Goal: Task Accomplishment & Management: Manage account settings

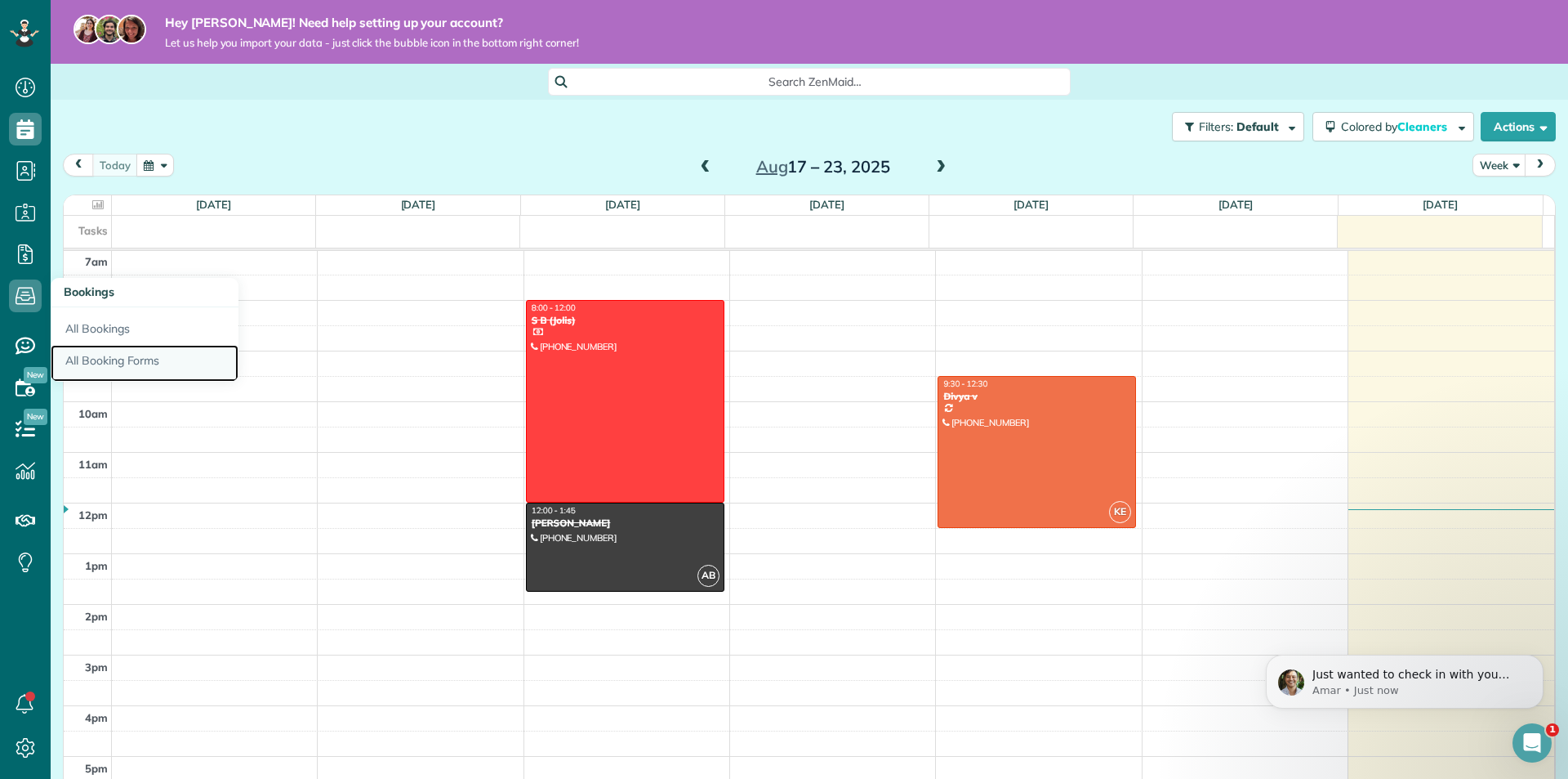
click at [83, 370] on link "All Booking Forms" at bounding box center [145, 364] width 188 height 38
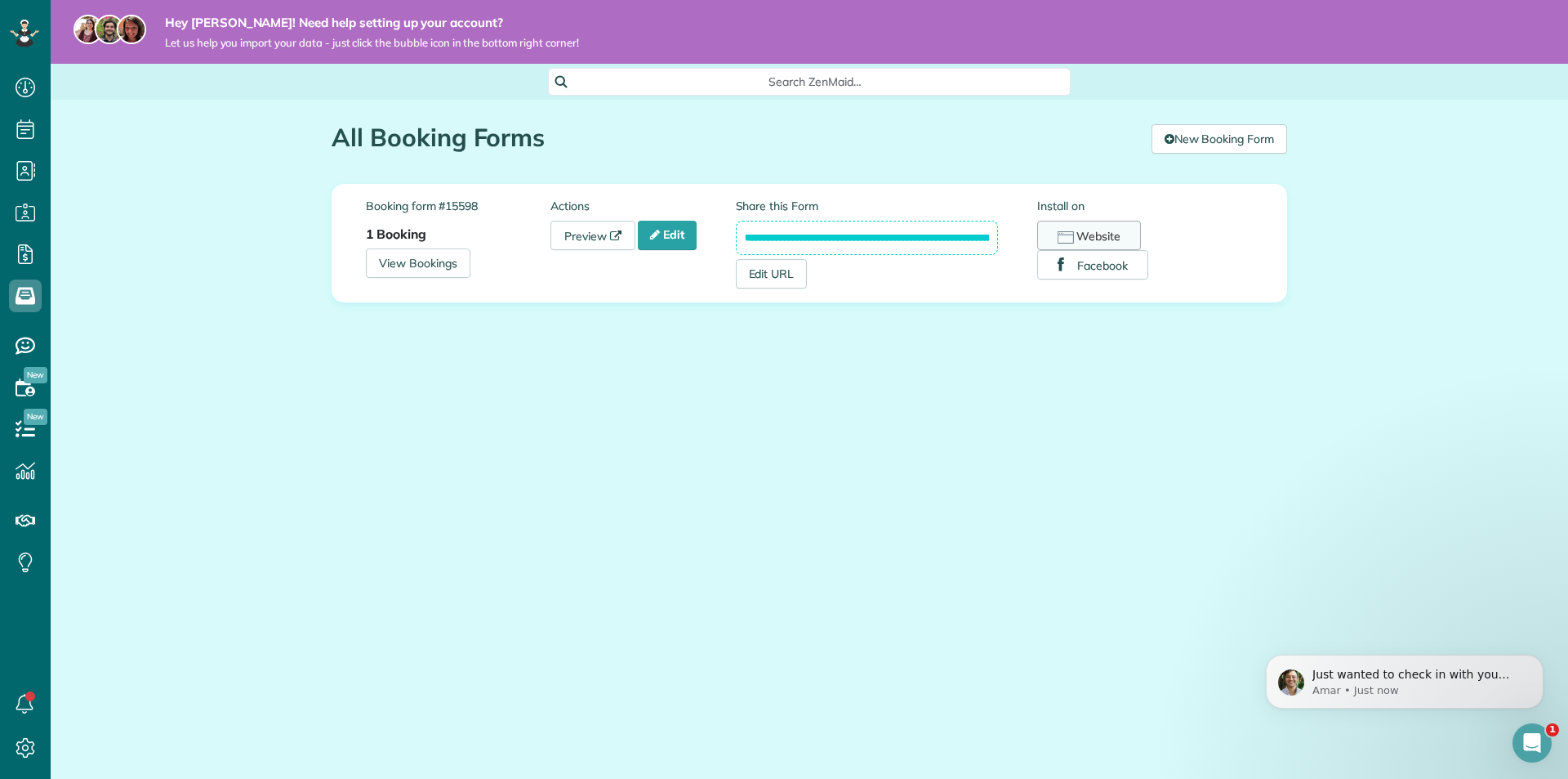
click at [1093, 231] on button "Website" at bounding box center [1089, 236] width 104 height 30
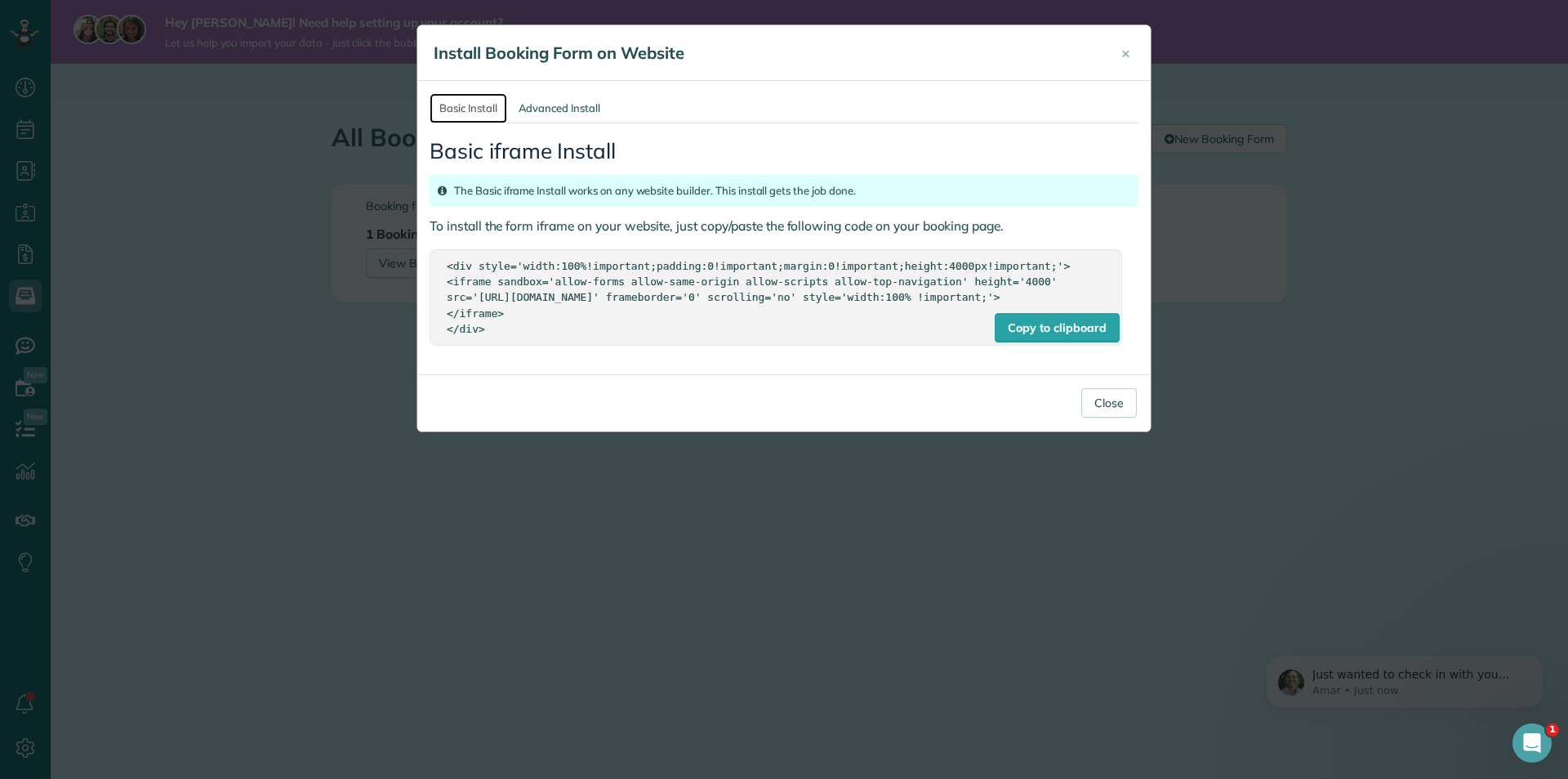
click at [458, 110] on link "Basic Install" at bounding box center [469, 108] width 77 height 31
click at [543, 113] on link "Advanced Install" at bounding box center [560, 108] width 101 height 31
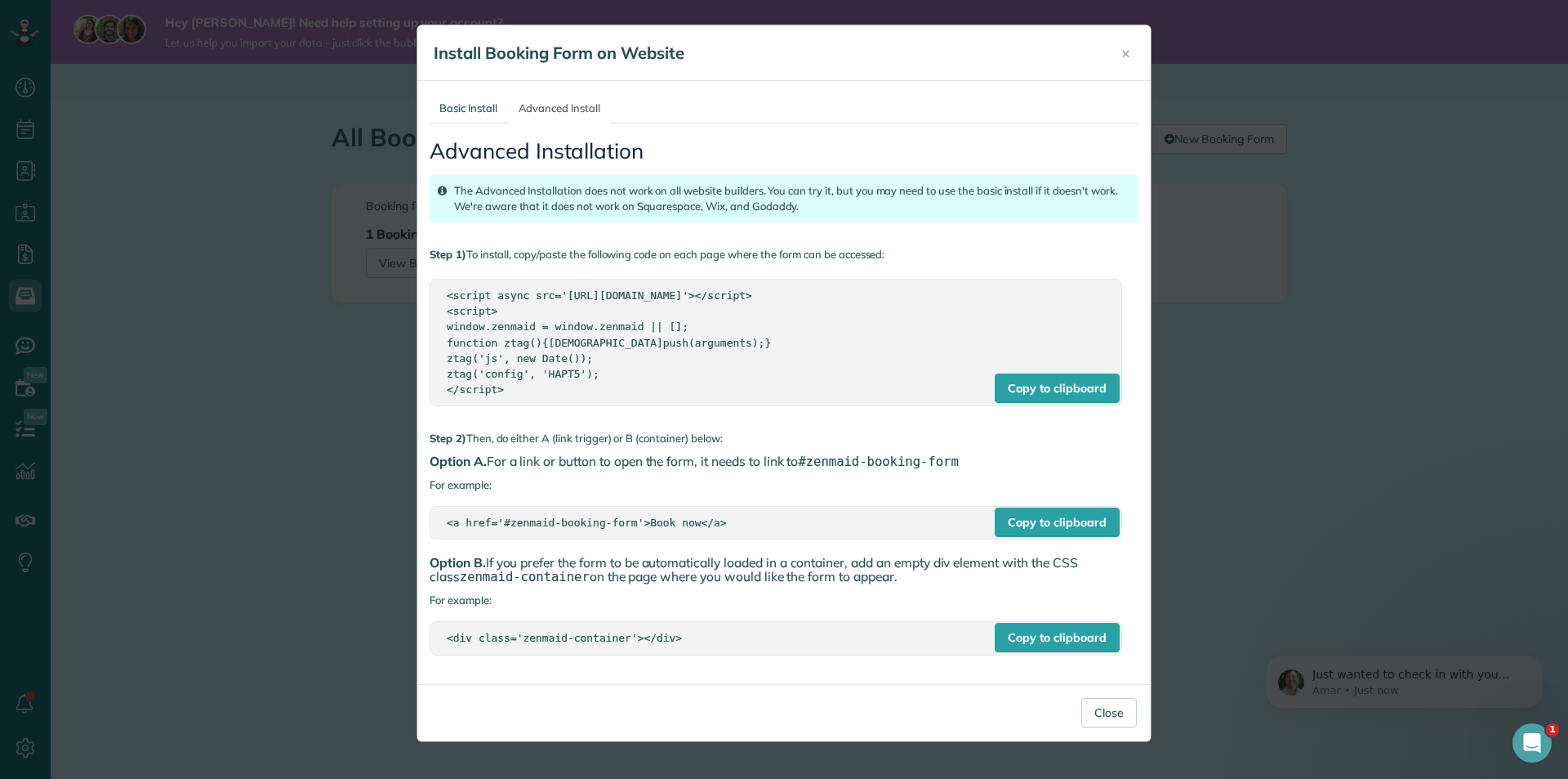
drag, startPoint x: 710, startPoint y: 524, endPoint x: 364, endPoint y: 526, distance: 346.0
click at [364, 526] on div "× Install Booking Form on Website Basic Install Advanced Install Basic iframe I…" at bounding box center [784, 390] width 1568 height 779
copy div "<a href='#zenmaid-booking-form'>Book now</a>"
click at [520, 388] on div "<script async src='https://app.zenmaid.com/scripts/booking-form.js'></script> <…" at bounding box center [776, 342] width 659 height 109
click at [481, 121] on link "Basic Install" at bounding box center [469, 108] width 77 height 31
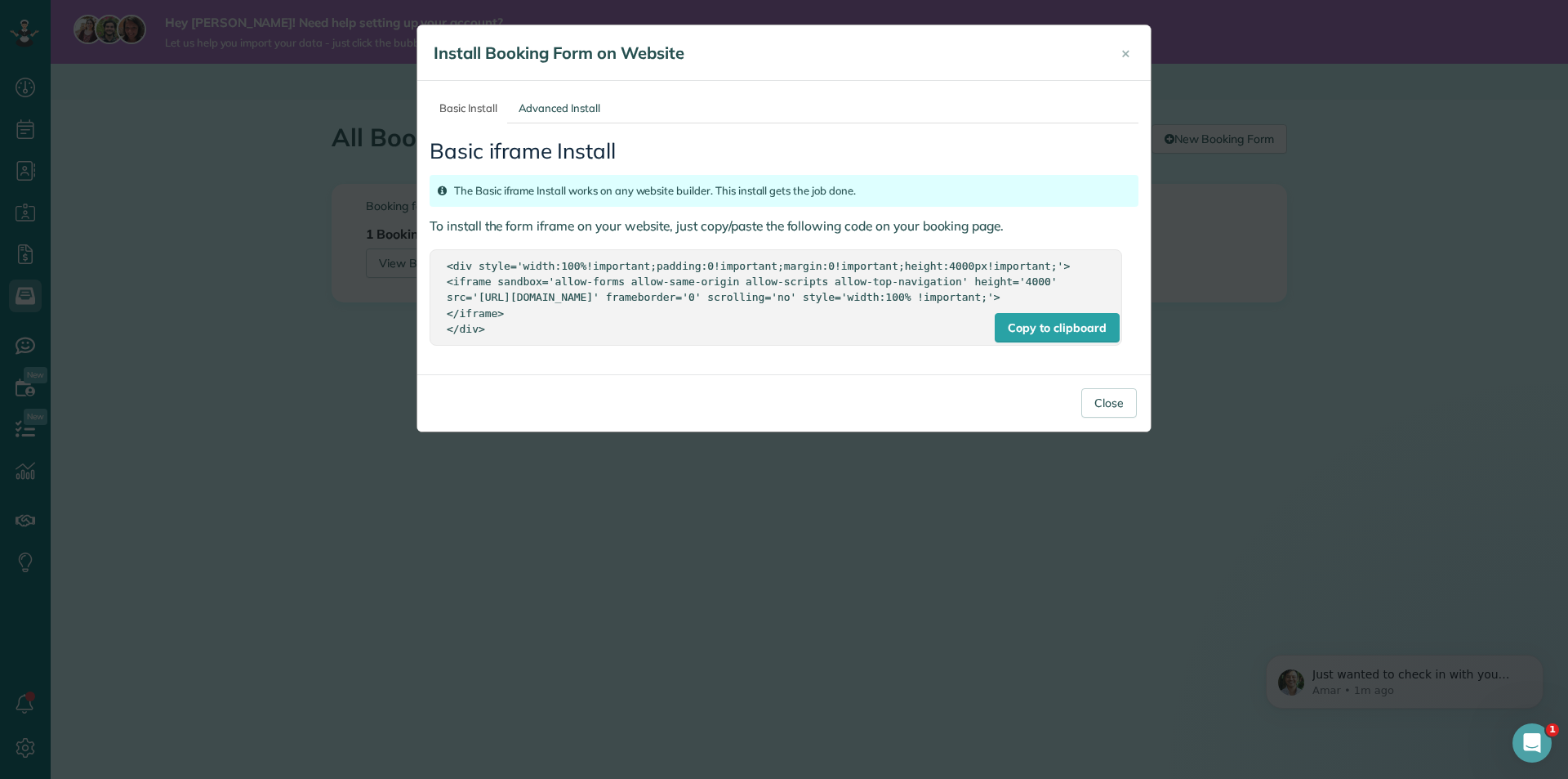
drag, startPoint x: 497, startPoint y: 345, endPoint x: 419, endPoint y: 257, distance: 117.6
click at [419, 257] on div "Basic Install Advanced Install Basic iframe Install The Basic iframe Install wo…" at bounding box center [784, 228] width 734 height 293
copy div "<div style='width:100%!important;padding:0!important;margin:0!important;height:…"
click at [1125, 49] on span "×" at bounding box center [1125, 53] width 9 height 19
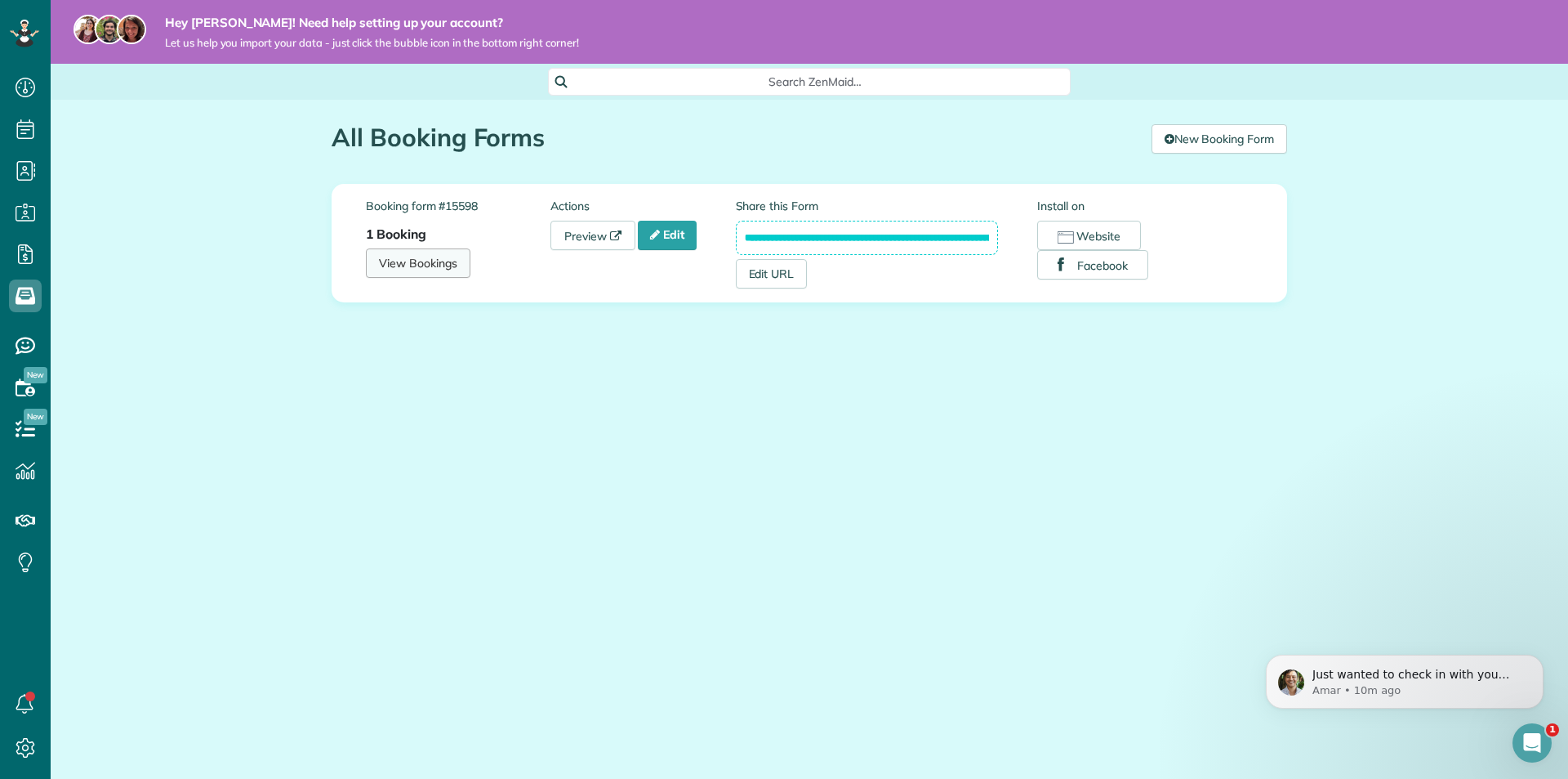
click at [423, 259] on link "View Bookings" at bounding box center [418, 264] width 105 height 30
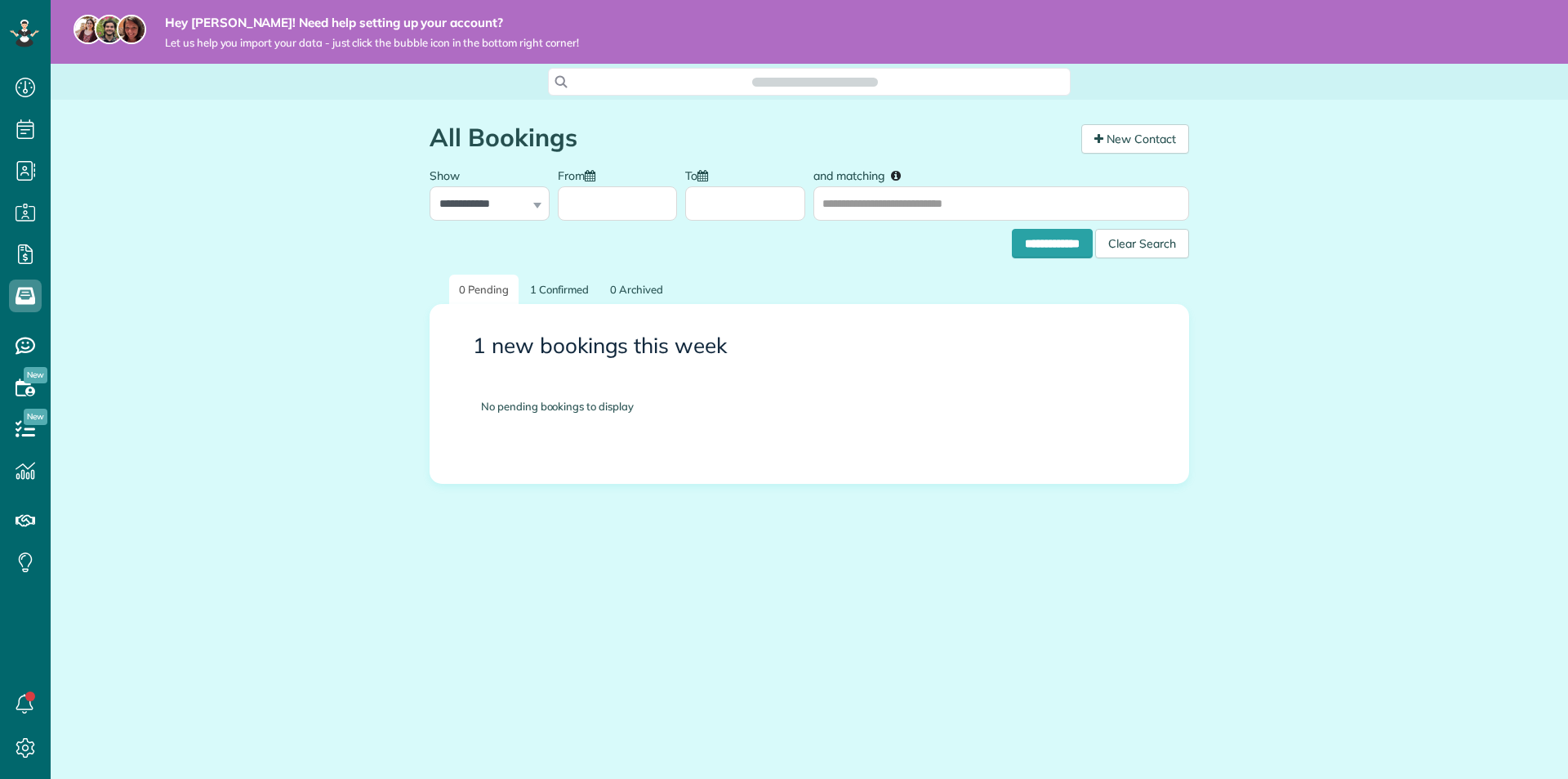
scroll to position [7, 7]
click at [535, 286] on link "1 Confirmed" at bounding box center [560, 289] width 79 height 31
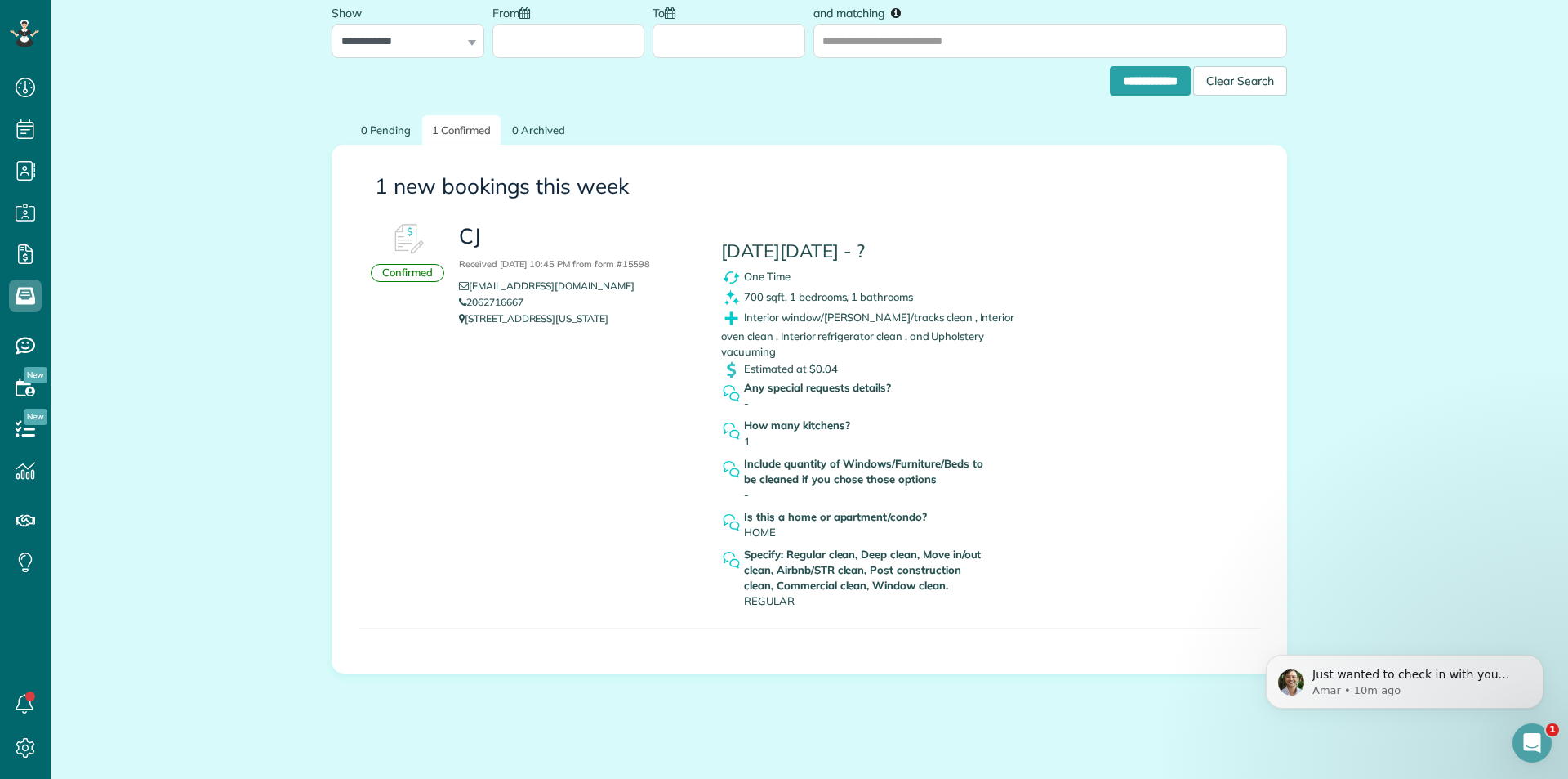
scroll to position [165, 0]
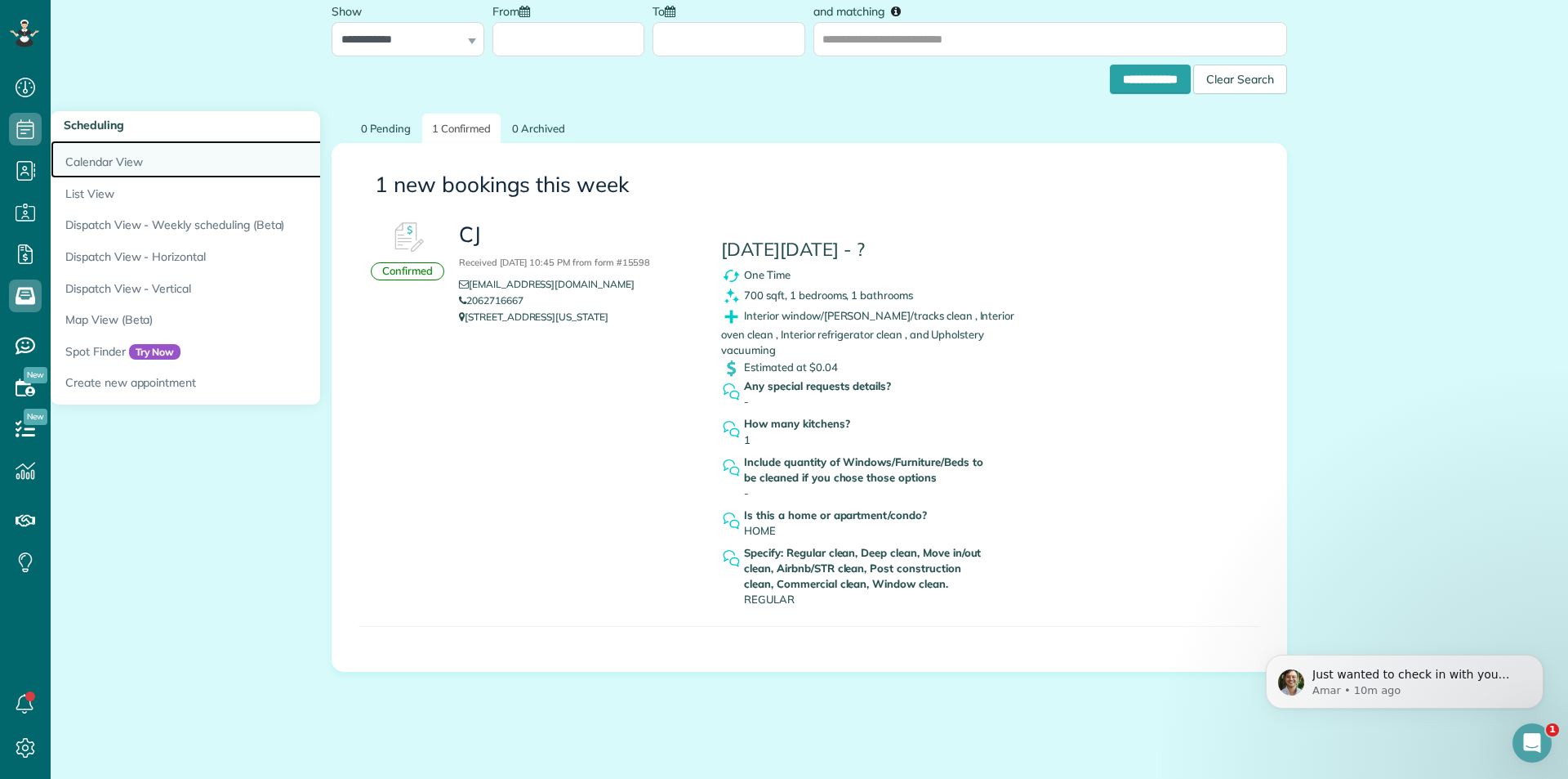
click at [138, 166] on link "Calendar View" at bounding box center [255, 160] width 408 height 38
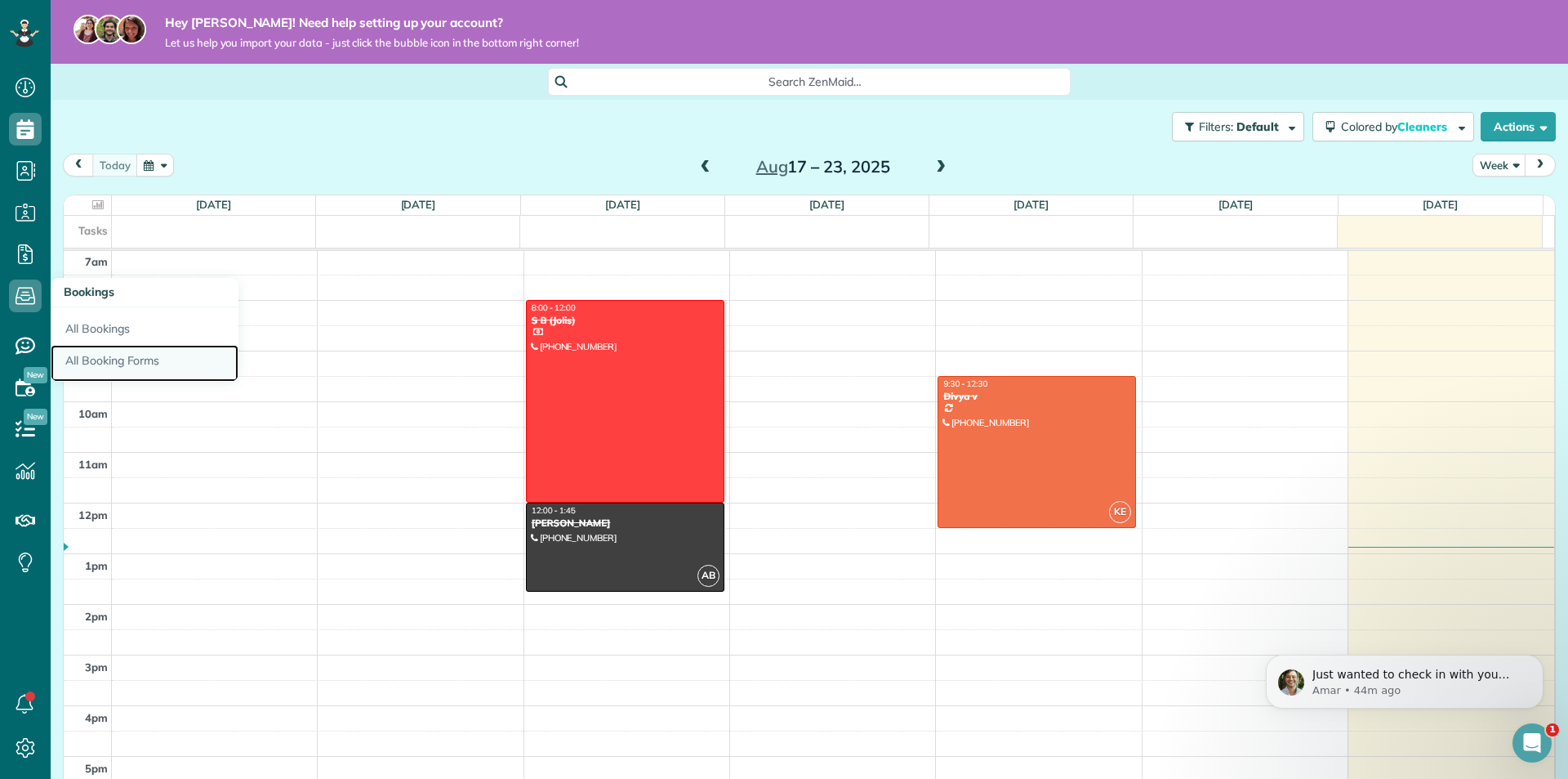
click at [112, 356] on link "All Booking Forms" at bounding box center [145, 364] width 188 height 38
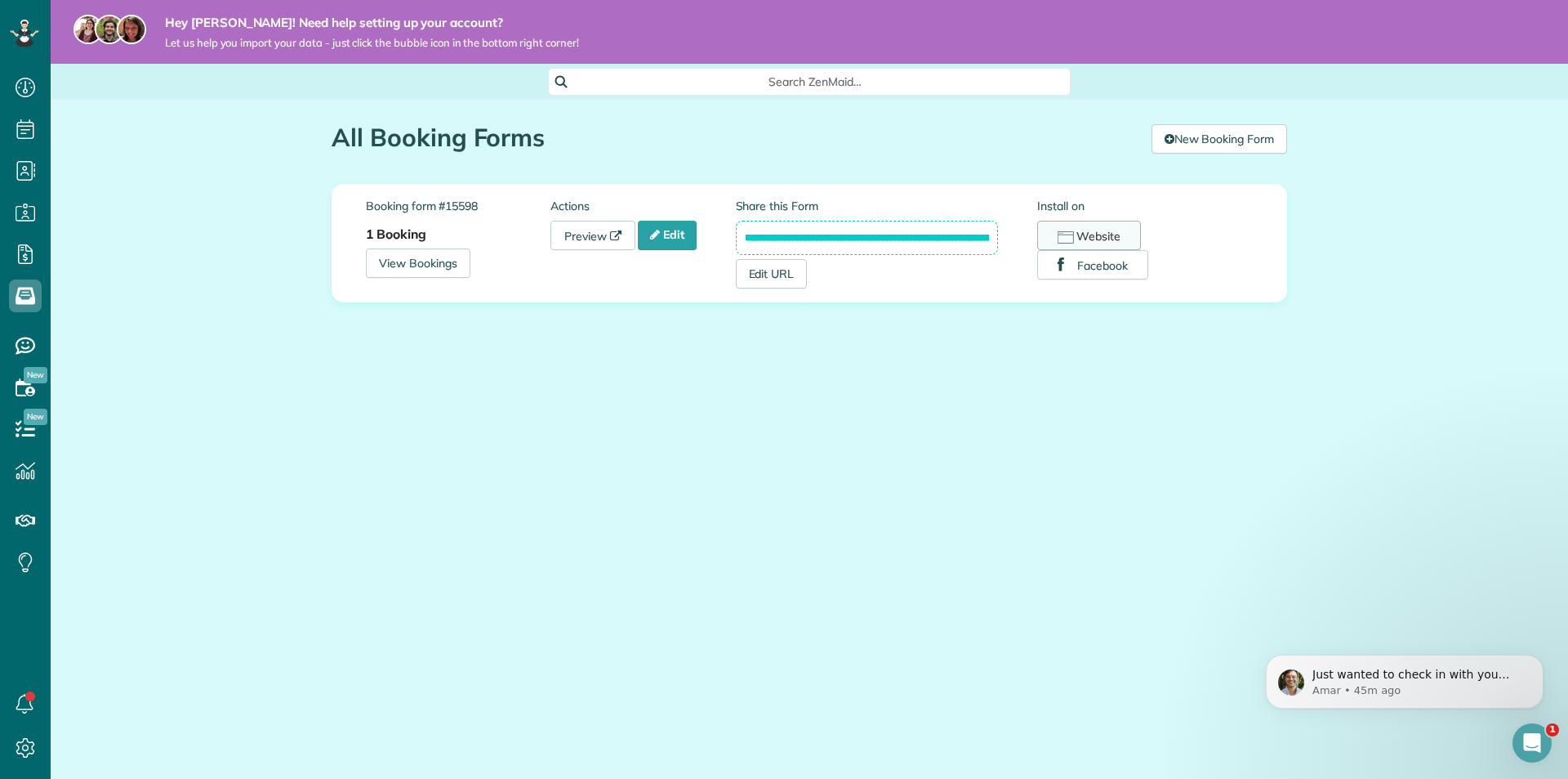
click at [1091, 236] on button "Website" at bounding box center [1089, 236] width 104 height 30
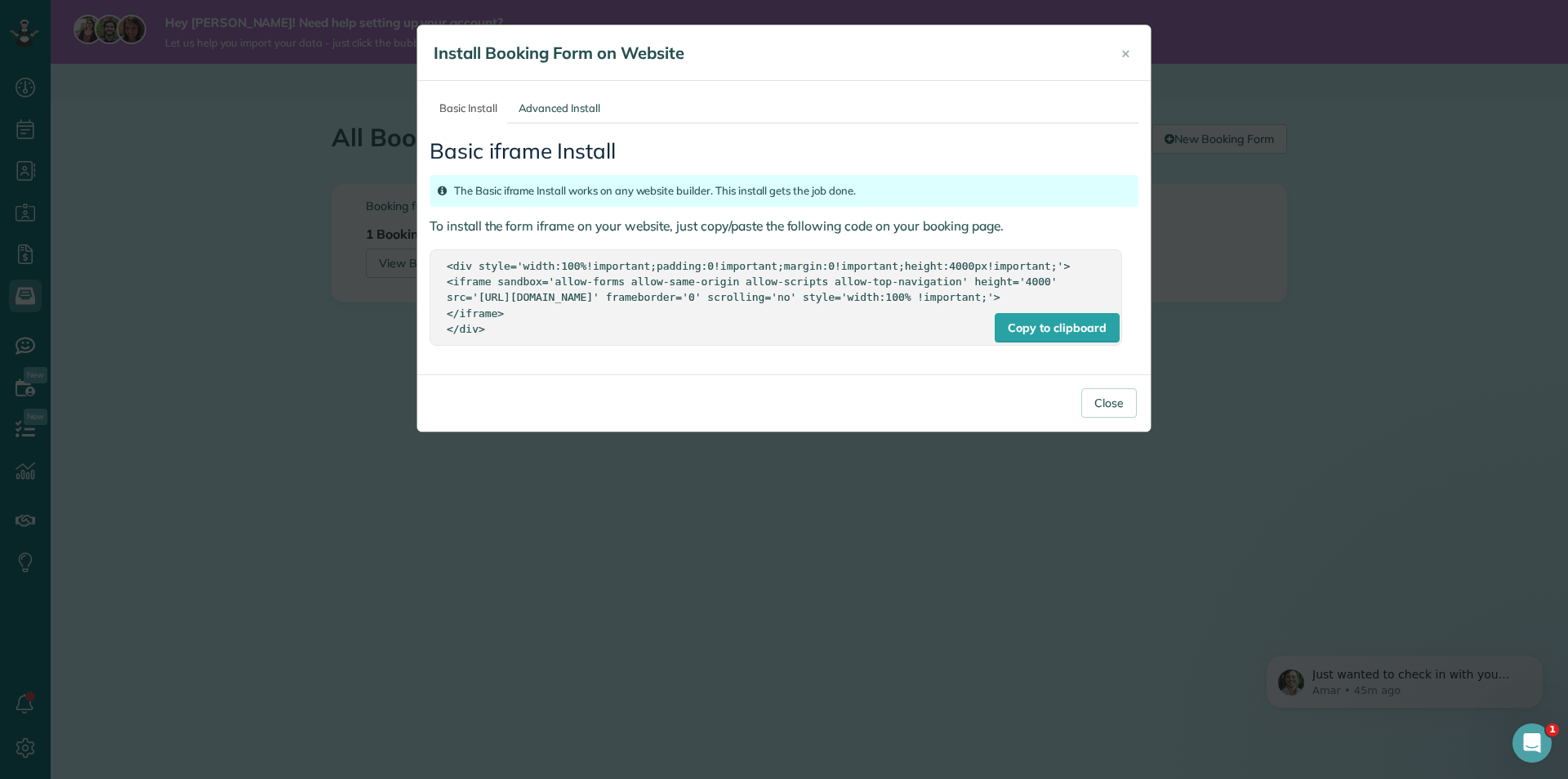
drag, startPoint x: 510, startPoint y: 342, endPoint x: 431, endPoint y: 258, distance: 115.3
click at [431, 258] on div "Copy to clipboard <div style='width:100%!important;padding:0!important;margin:0…" at bounding box center [776, 297] width 692 height 95
copy div "<div style='width:100%!important;padding:0!important;margin:0!important;height:…"
click at [478, 110] on link "Basic Install" at bounding box center [469, 108] width 77 height 31
click at [548, 109] on link "Advanced Install" at bounding box center [560, 108] width 101 height 31
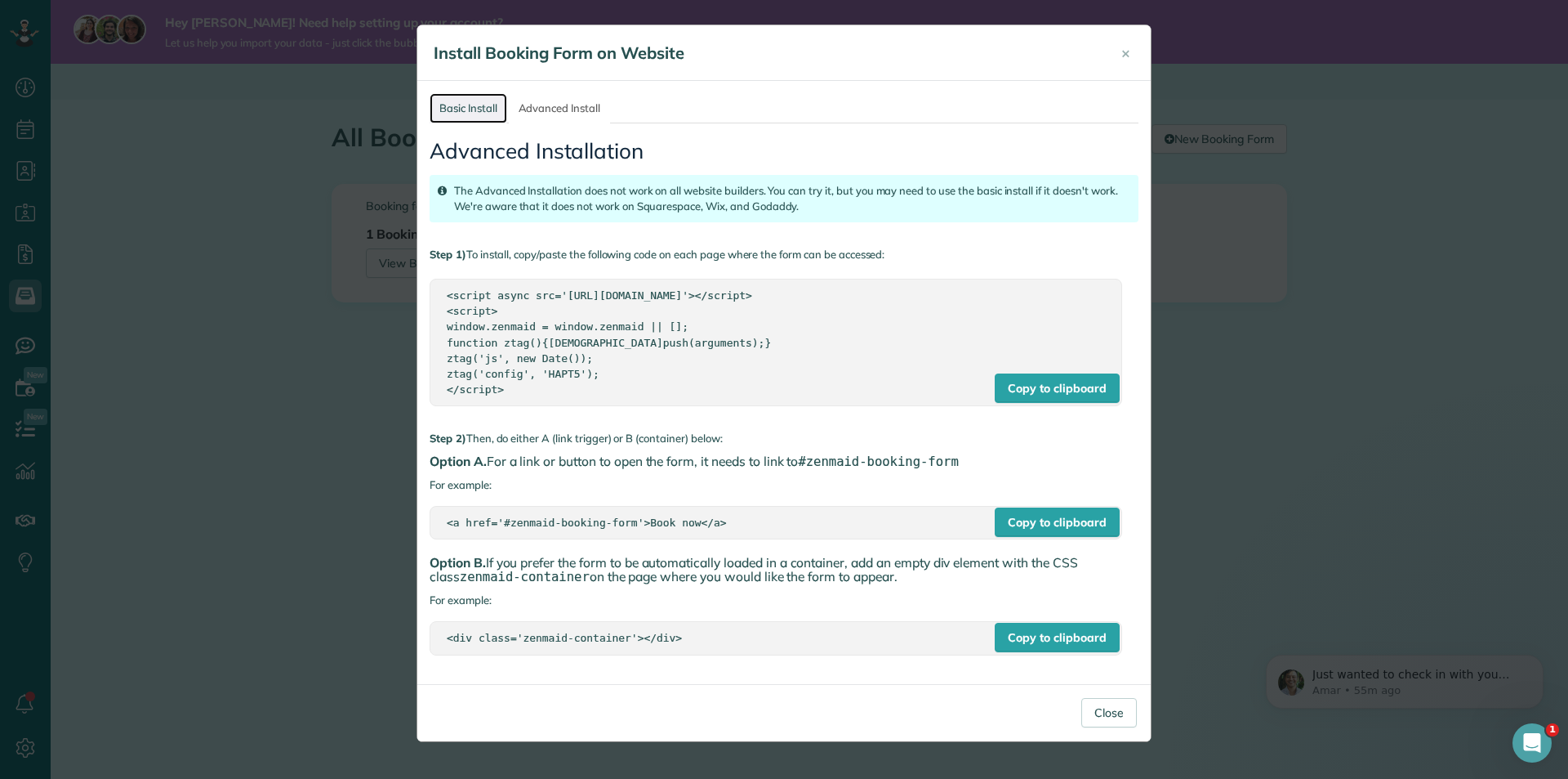
click at [471, 105] on link "Basic Install" at bounding box center [469, 108] width 77 height 31
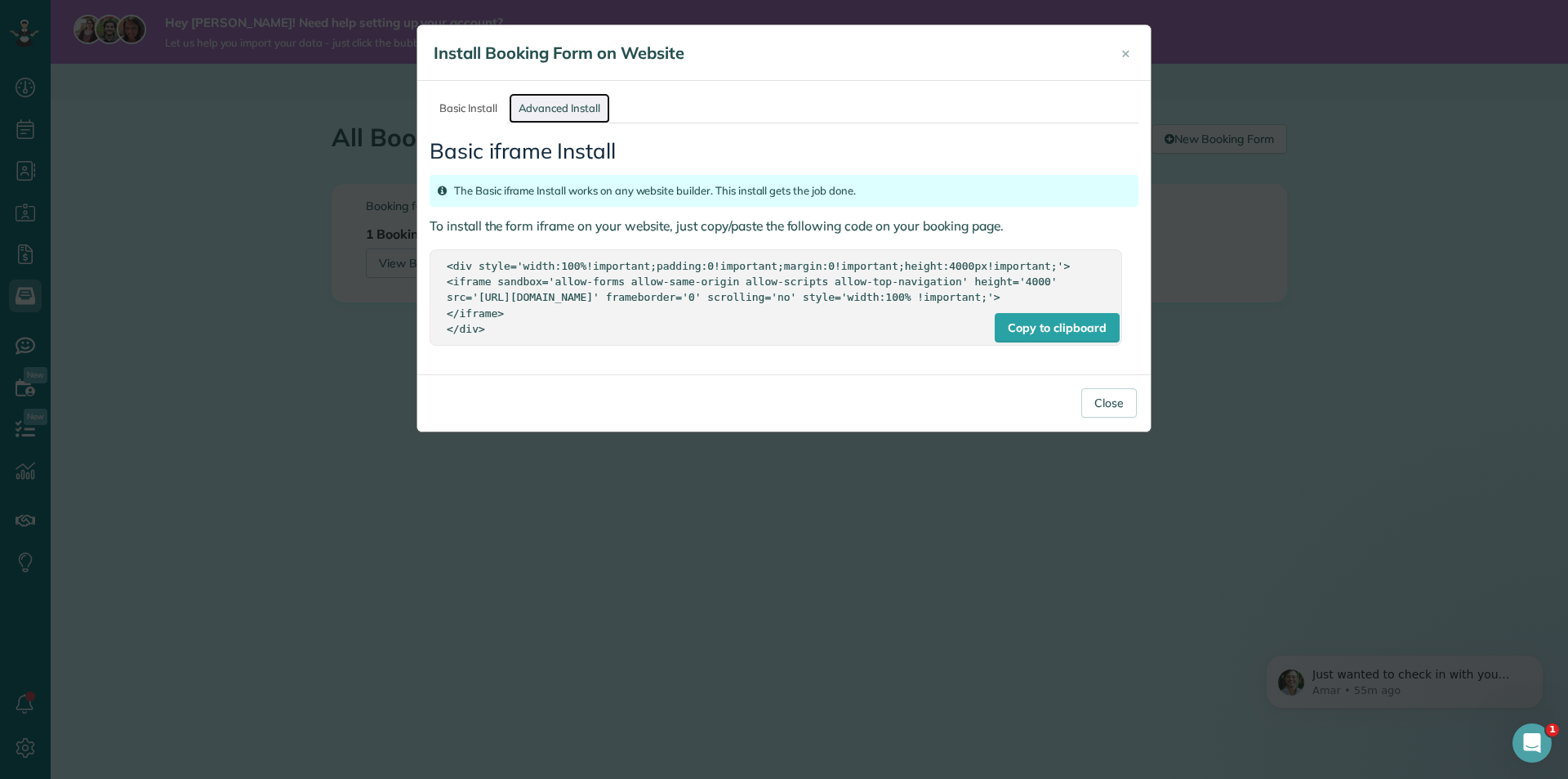
click at [587, 110] on link "Advanced Install" at bounding box center [560, 108] width 101 height 31
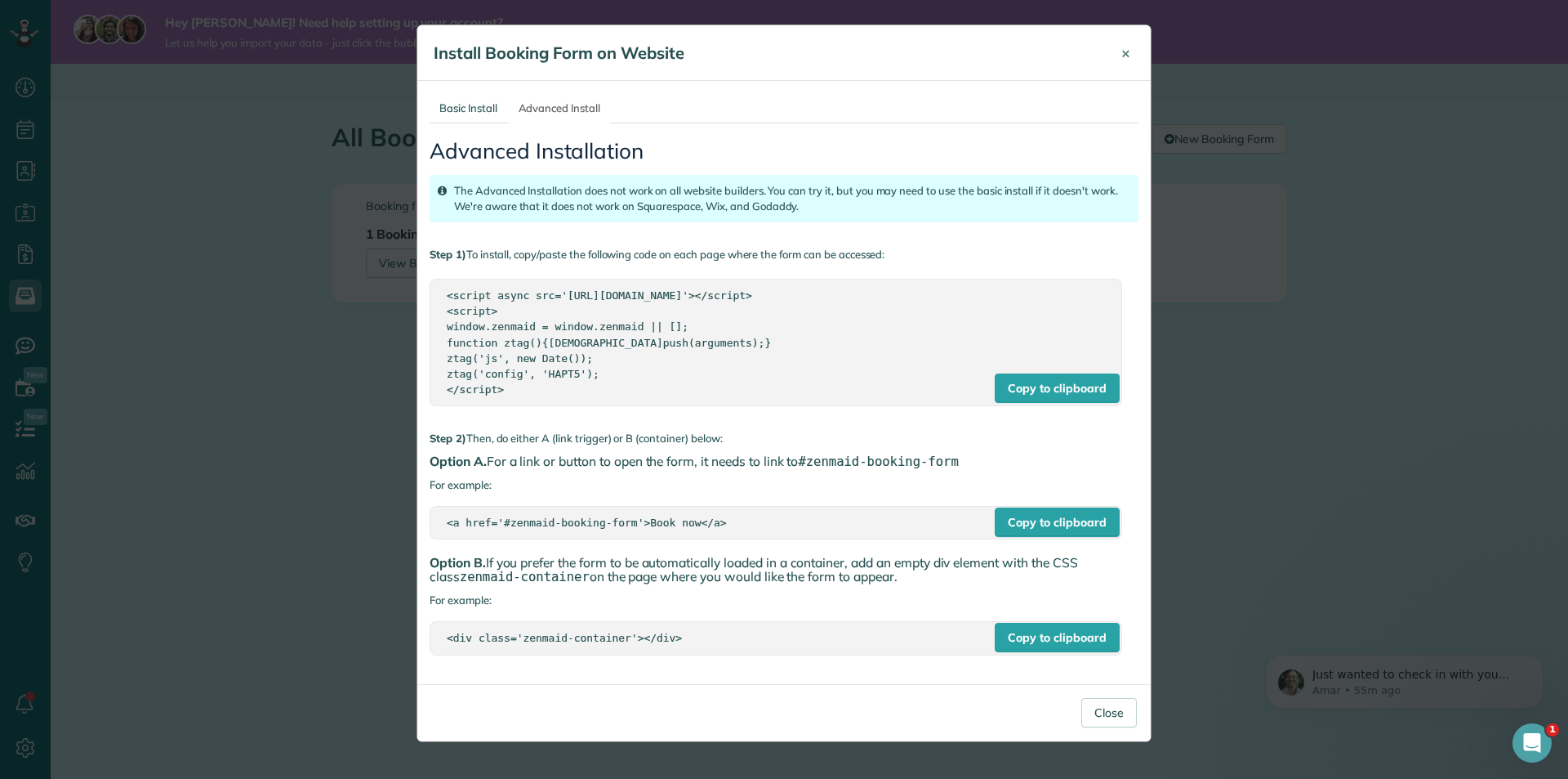
click at [1123, 61] on span "×" at bounding box center [1125, 53] width 9 height 19
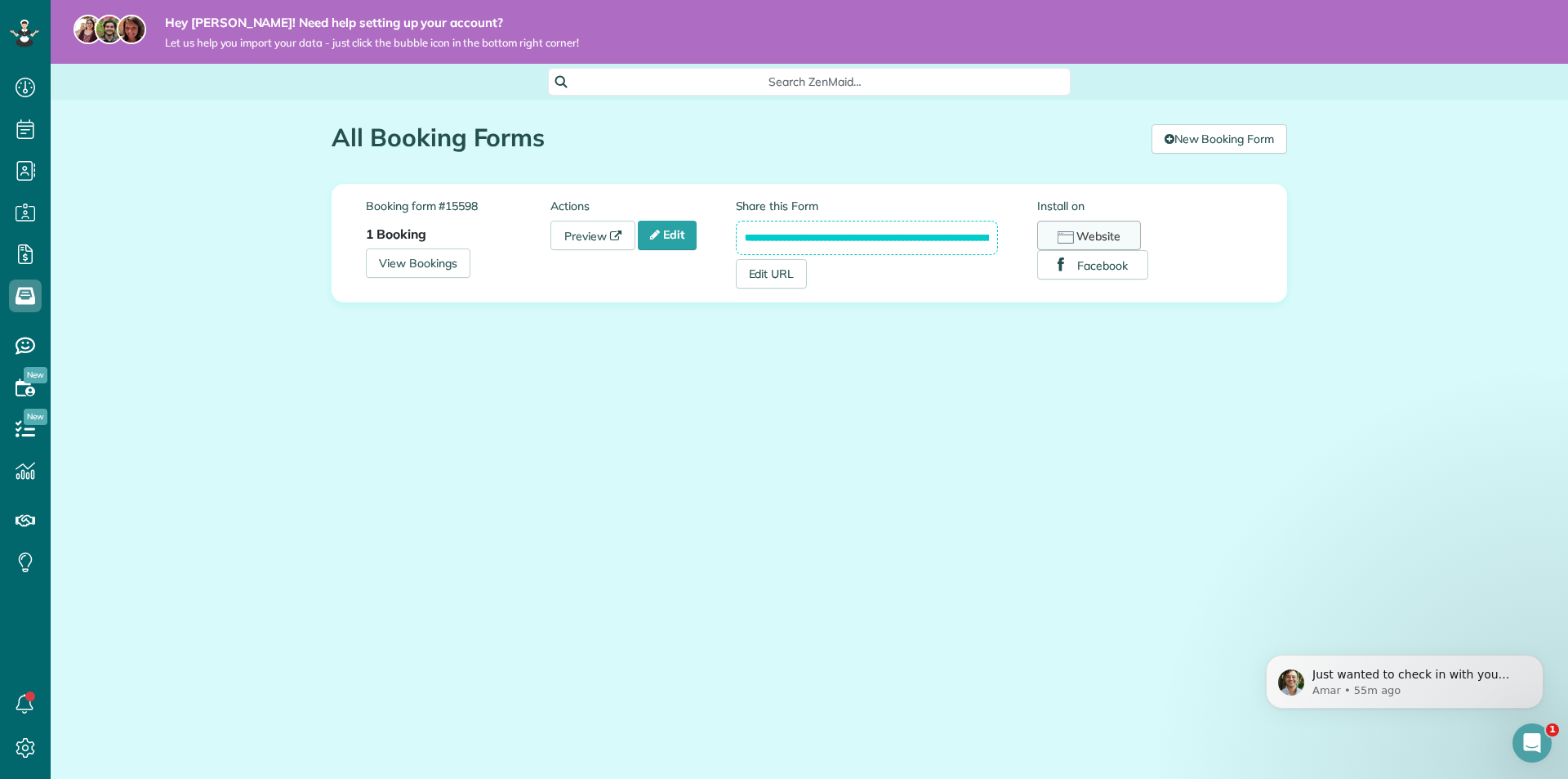
click at [1074, 236] on rect "button" at bounding box center [1067, 238] width 16 height 12
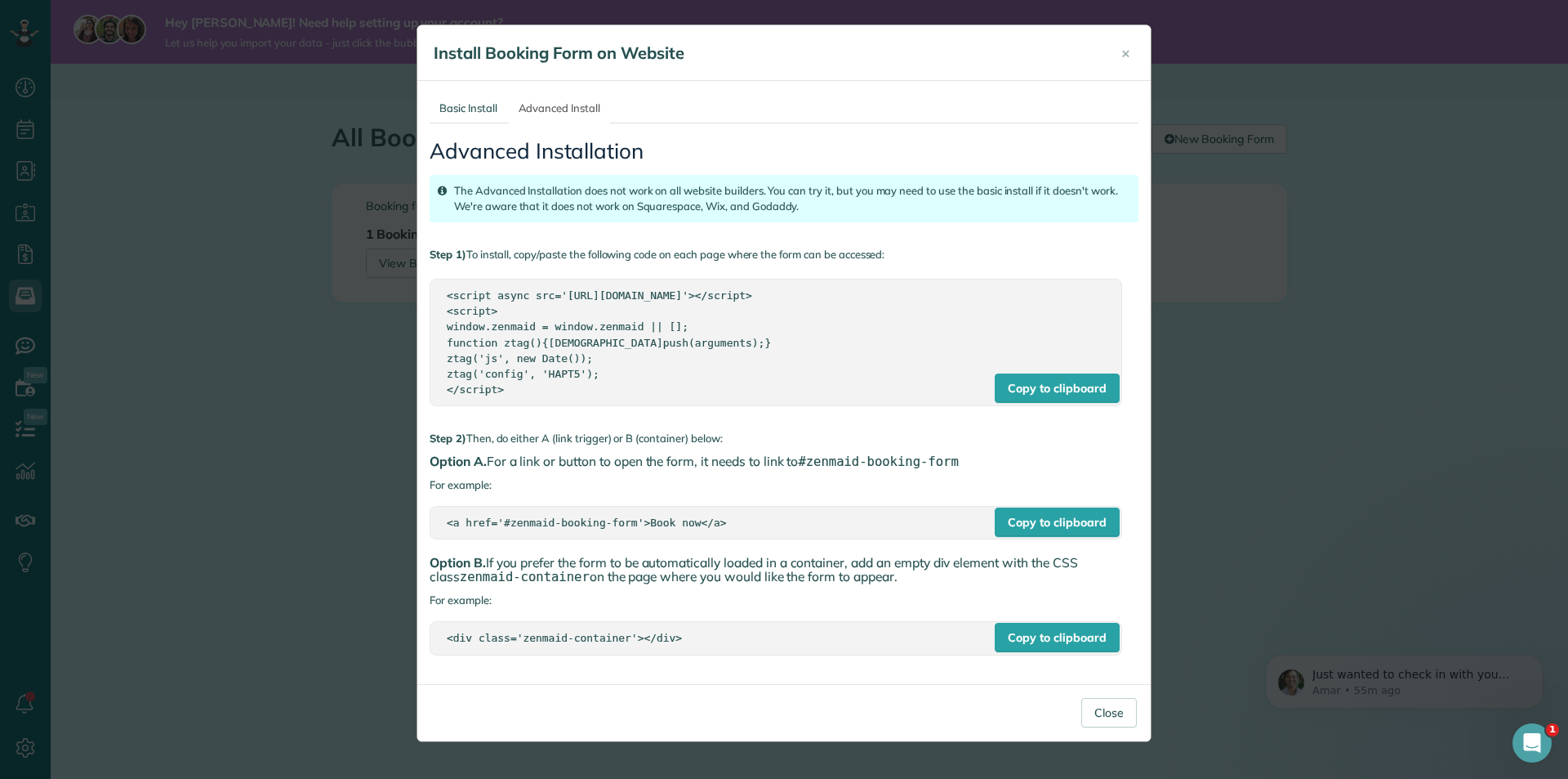
drag, startPoint x: 510, startPoint y: 437, endPoint x: 474, endPoint y: 415, distance: 42.2
click at [474, 415] on div "Advanced Installation The Advanced Installation does not work on all website bu…" at bounding box center [784, 397] width 709 height 548
drag, startPoint x: 433, startPoint y: 524, endPoint x: 928, endPoint y: 536, distance: 495.1
click at [928, 536] on div "Copy to clipboard <a href='#zenmaid-booking-form'>Book now</a>" at bounding box center [776, 522] width 692 height 34
drag, startPoint x: 764, startPoint y: 524, endPoint x: 412, endPoint y: 525, distance: 352.0
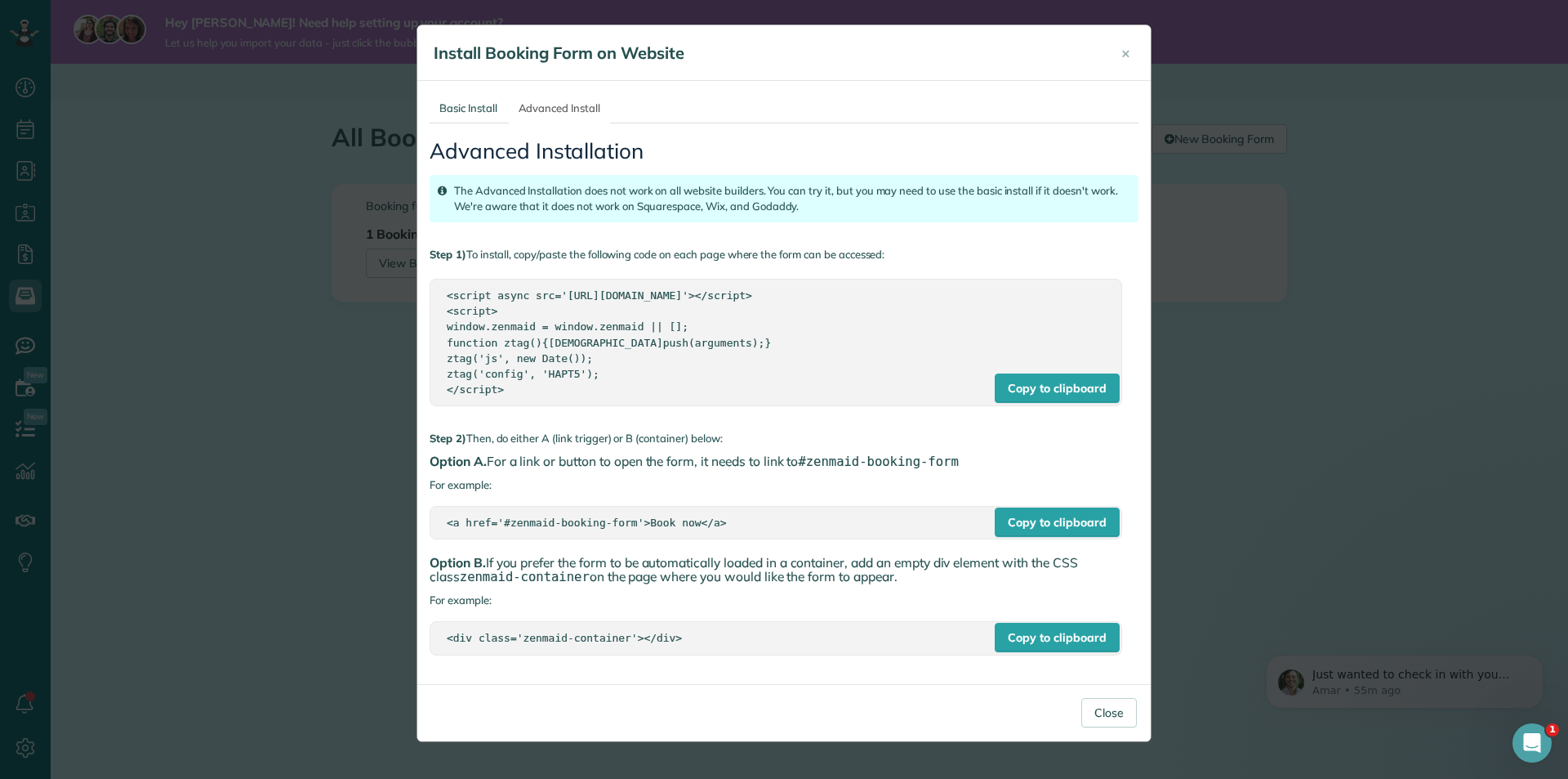
click at [412, 525] on div "× Install Booking Form on Website Basic Install Advanced Install Basic iframe I…" at bounding box center [784, 390] width 1568 height 779
copy div "<a href='#zenmaid-booking-form'>Book now</a>"
click at [1130, 59] on span "×" at bounding box center [1125, 53] width 9 height 19
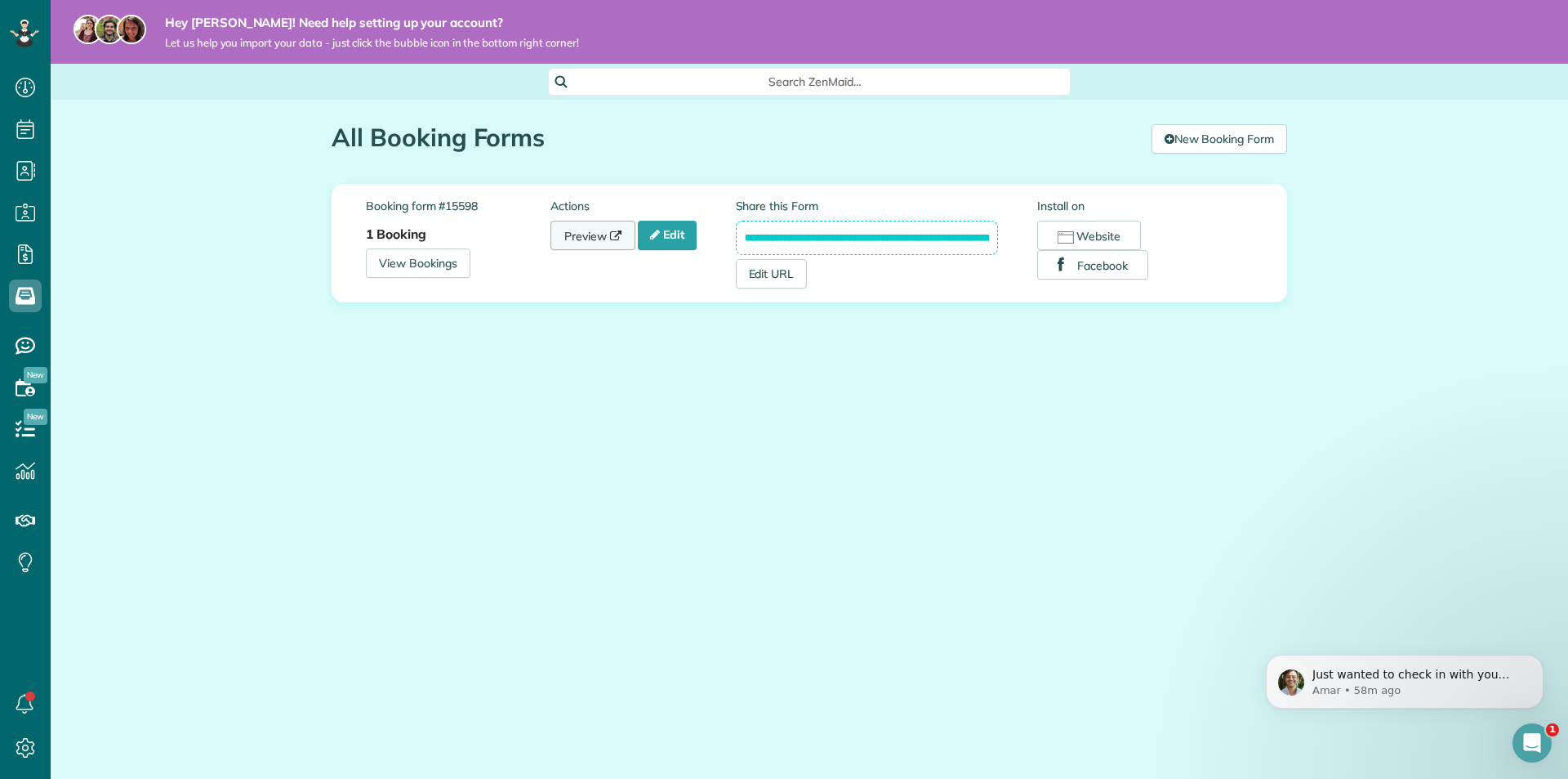
click at [580, 245] on link "Preview" at bounding box center [593, 236] width 85 height 30
click at [1093, 231] on button "Website" at bounding box center [1089, 236] width 104 height 30
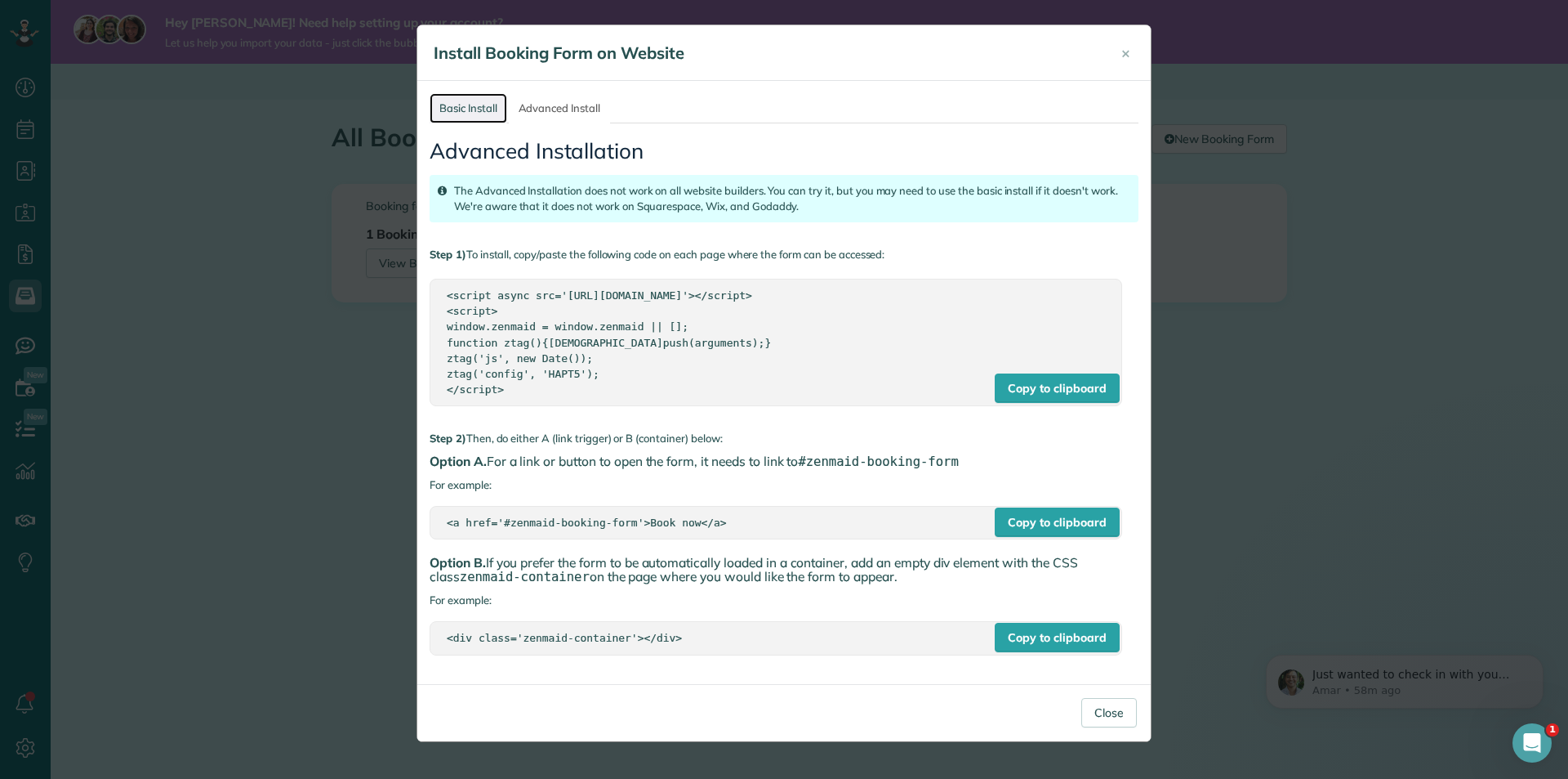
click at [477, 104] on link "Basic Install" at bounding box center [469, 108] width 77 height 31
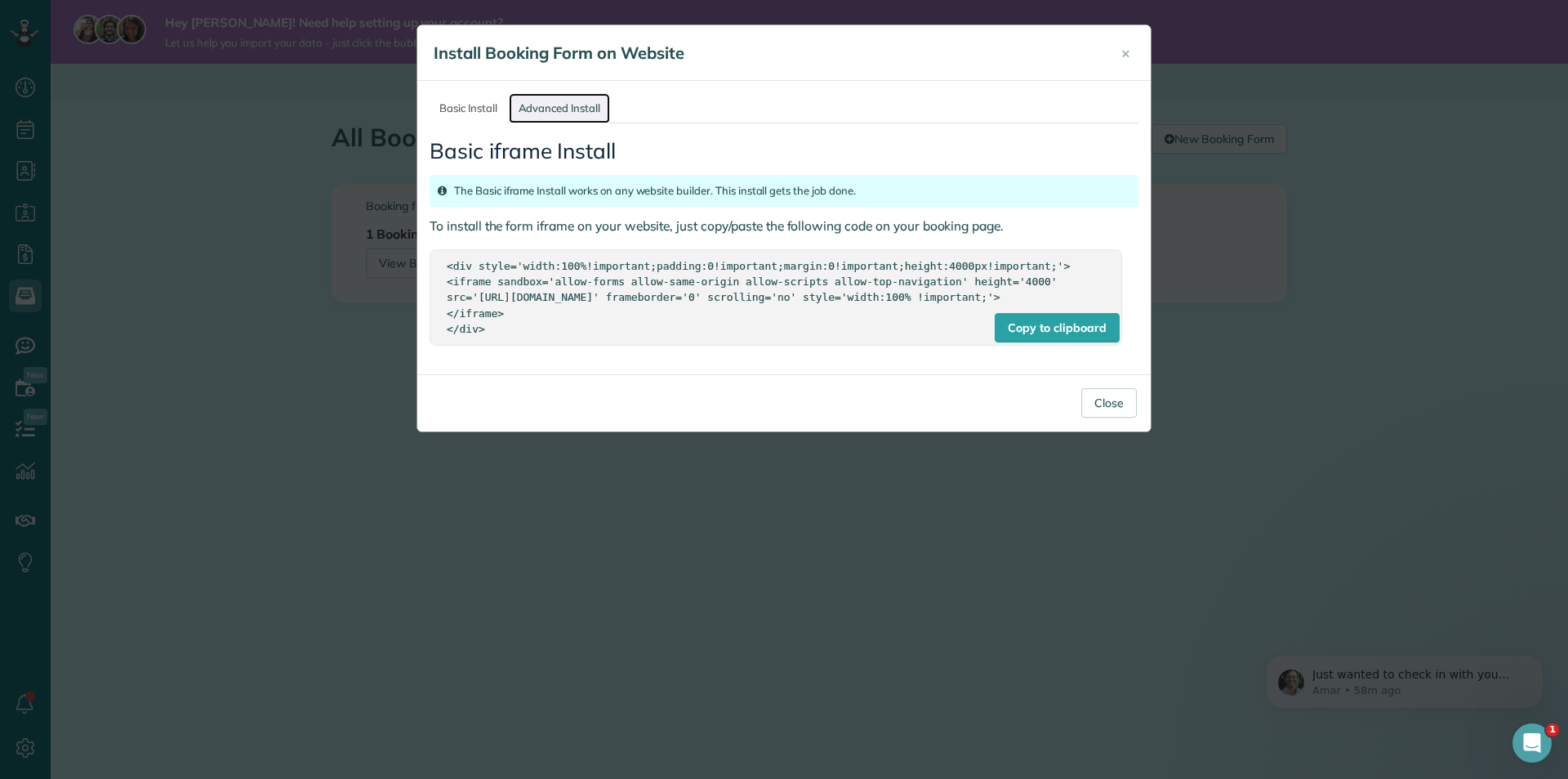
click at [581, 112] on link "Advanced Install" at bounding box center [560, 108] width 101 height 31
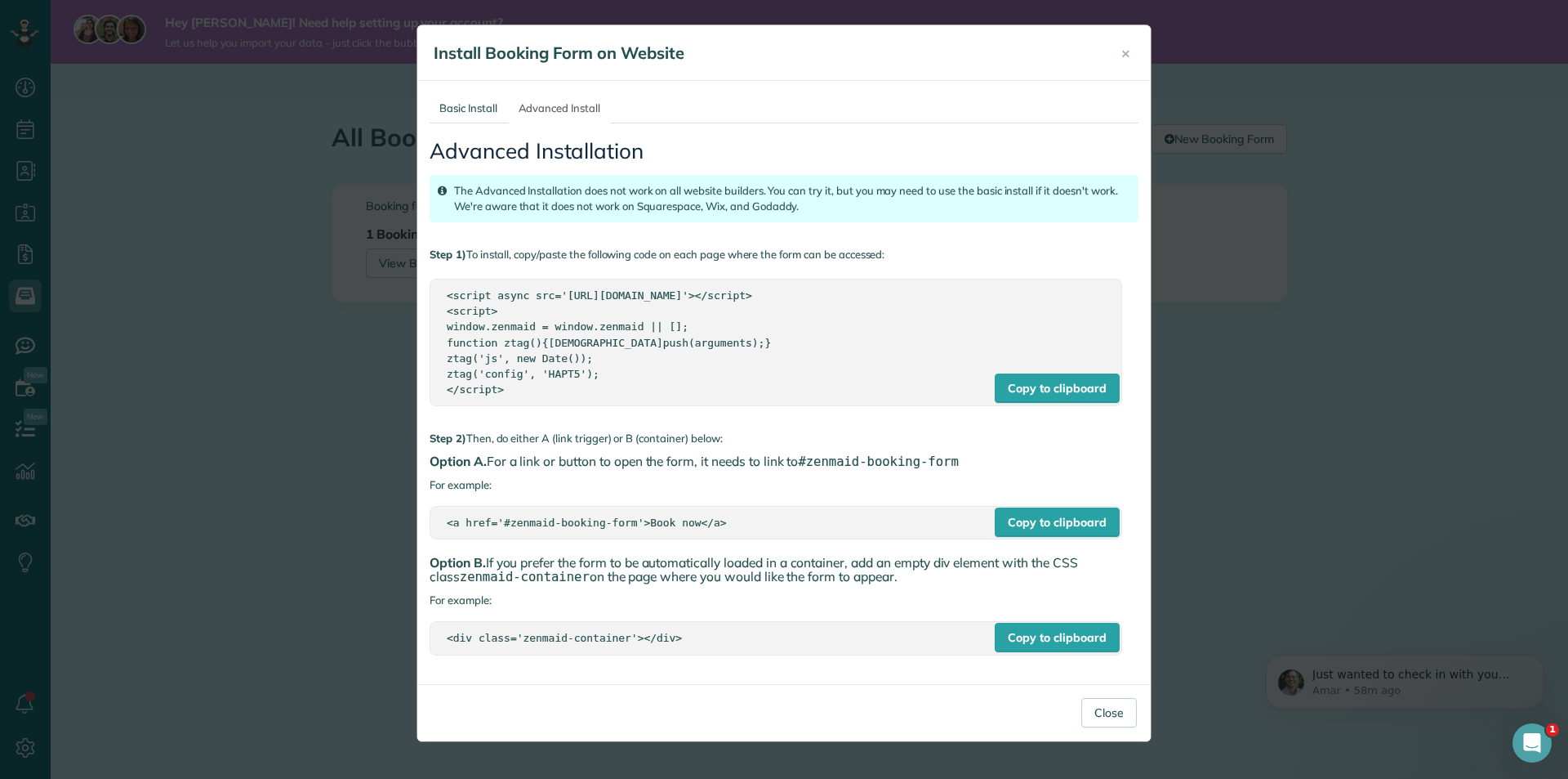
copy div "<a href='#zenmaid-booking-form'>Book now</a>"
click at [1034, 523] on div "Copy to clipboard" at bounding box center [1056, 522] width 124 height 30
copy div "<a href='#zenmaid-booking-form'>Book now</a>"
click at [751, 521] on div "<a href='#zenmaid-booking-form'>Book now</a>" at bounding box center [776, 523] width 659 height 16
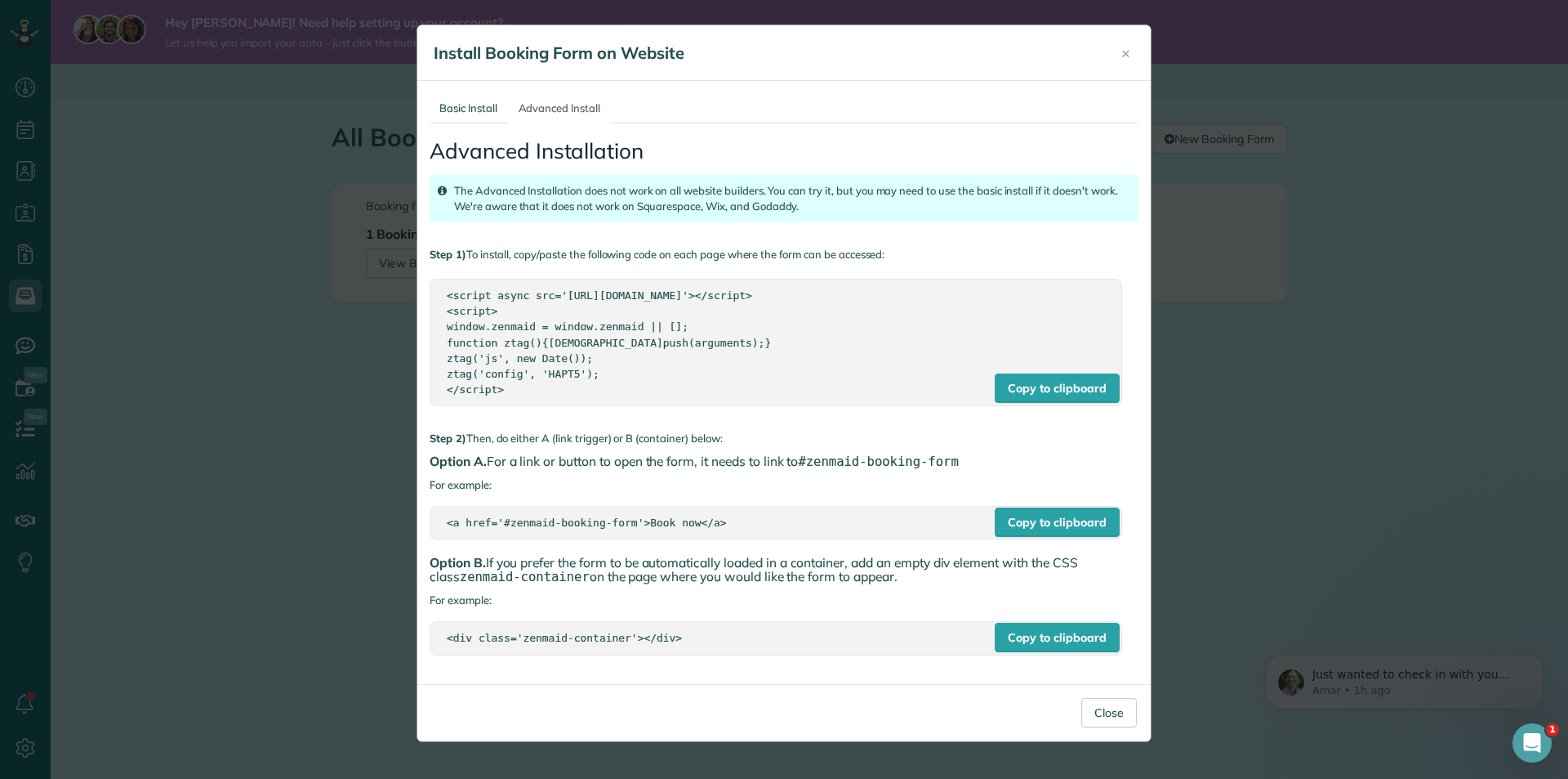
click at [691, 525] on div "<a href='#zenmaid-booking-form'>Book now</a>" at bounding box center [776, 523] width 659 height 16
click at [712, 521] on div "<a href='#zenmaid-booking-form'>Book now</a>" at bounding box center [776, 523] width 659 height 16
click at [709, 524] on div "<a href='#zenmaid-booking-form'>Book now</a>" at bounding box center [776, 523] width 659 height 16
drag, startPoint x: 705, startPoint y: 522, endPoint x: 431, endPoint y: 518, distance: 274.0
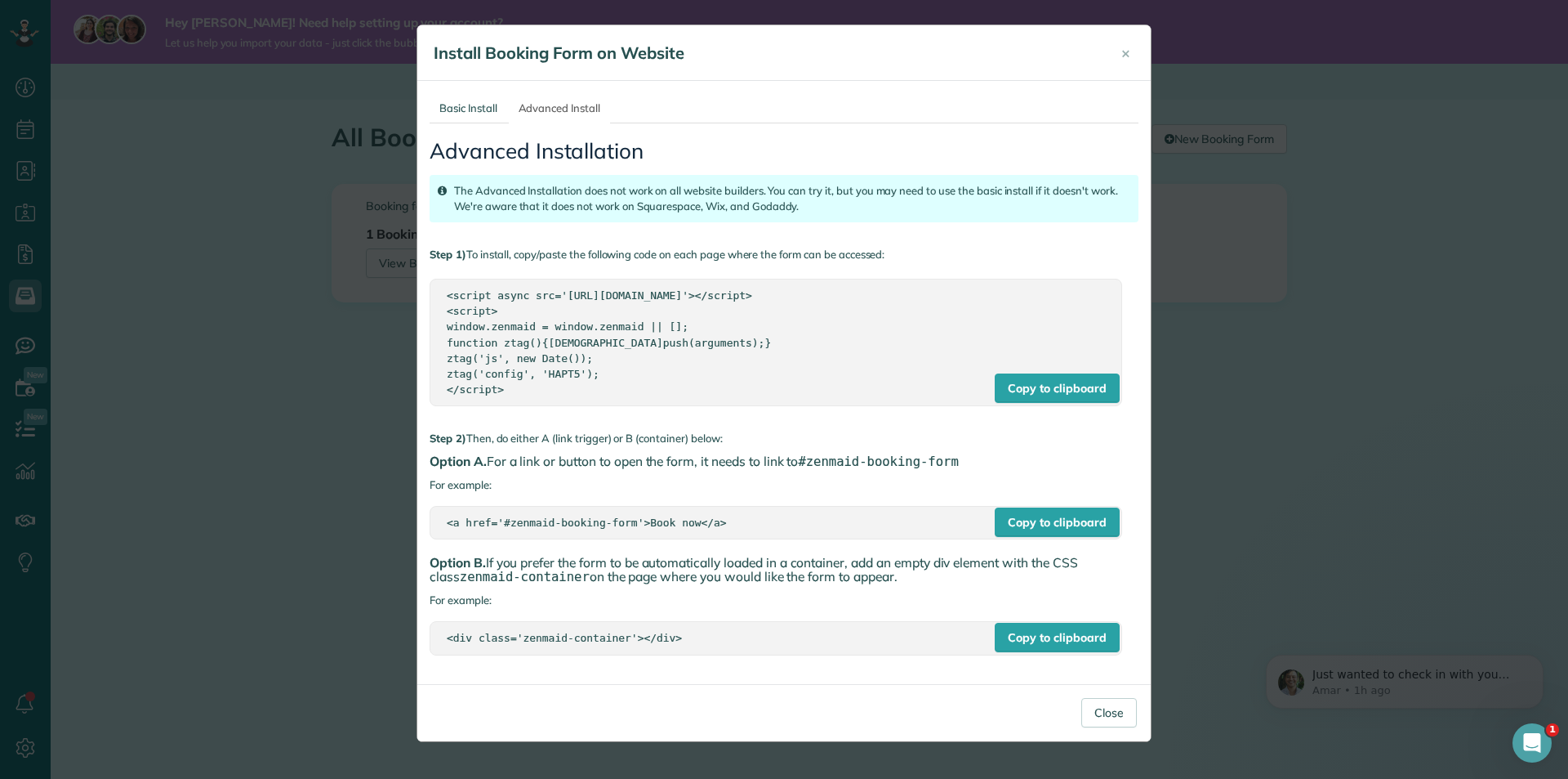
click at [431, 518] on div "Copy to clipboard <a href='#zenmaid-booking-form'>Book now</a>" at bounding box center [776, 522] width 692 height 34
copy div "<a href='#zenmaid-booking-form'>Book now</a>"
click at [663, 641] on div "<div class='zenmaid-container'></div>" at bounding box center [776, 638] width 659 height 16
drag, startPoint x: 665, startPoint y: 636, endPoint x: 412, endPoint y: 622, distance: 253.4
click at [412, 622] on div "× Install Booking Form on Website Basic Install Advanced Install Basic iframe I…" at bounding box center [784, 390] width 1568 height 779
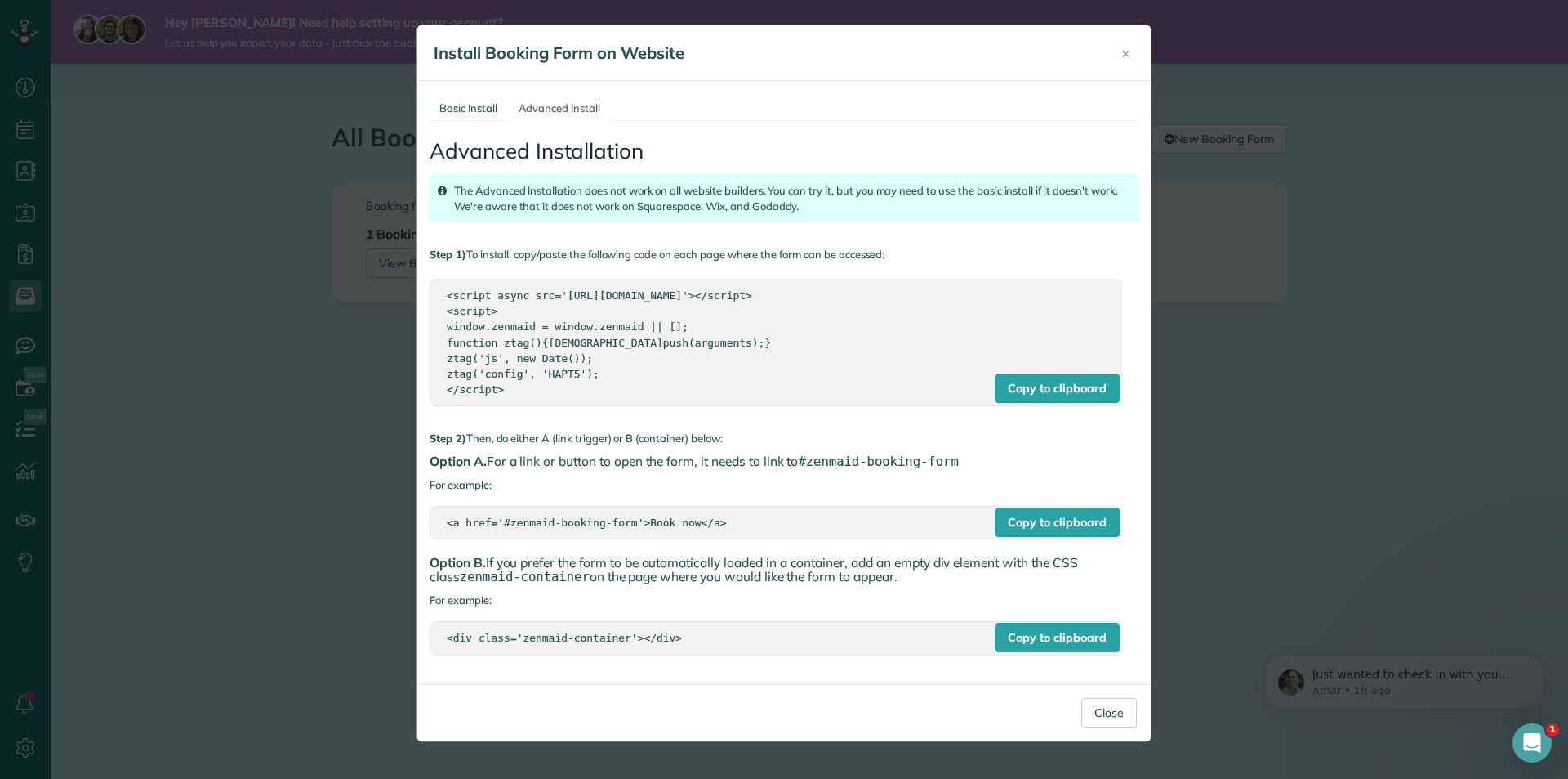
copy div "<div class='zenmaid-container'></div>"
drag, startPoint x: 557, startPoint y: 390, endPoint x: 539, endPoint y: 390, distance: 18.0
click at [539, 390] on div "<script async src='https://app.zenmaid.com/scripts/booking-form.js'></script> <…" at bounding box center [776, 342] width 659 height 109
click at [511, 380] on div "<script async src='https://app.zenmaid.com/scripts/booking-form.js'></script> <…" at bounding box center [776, 342] width 659 height 109
drag, startPoint x: 498, startPoint y: 388, endPoint x: 405, endPoint y: 273, distance: 147.9
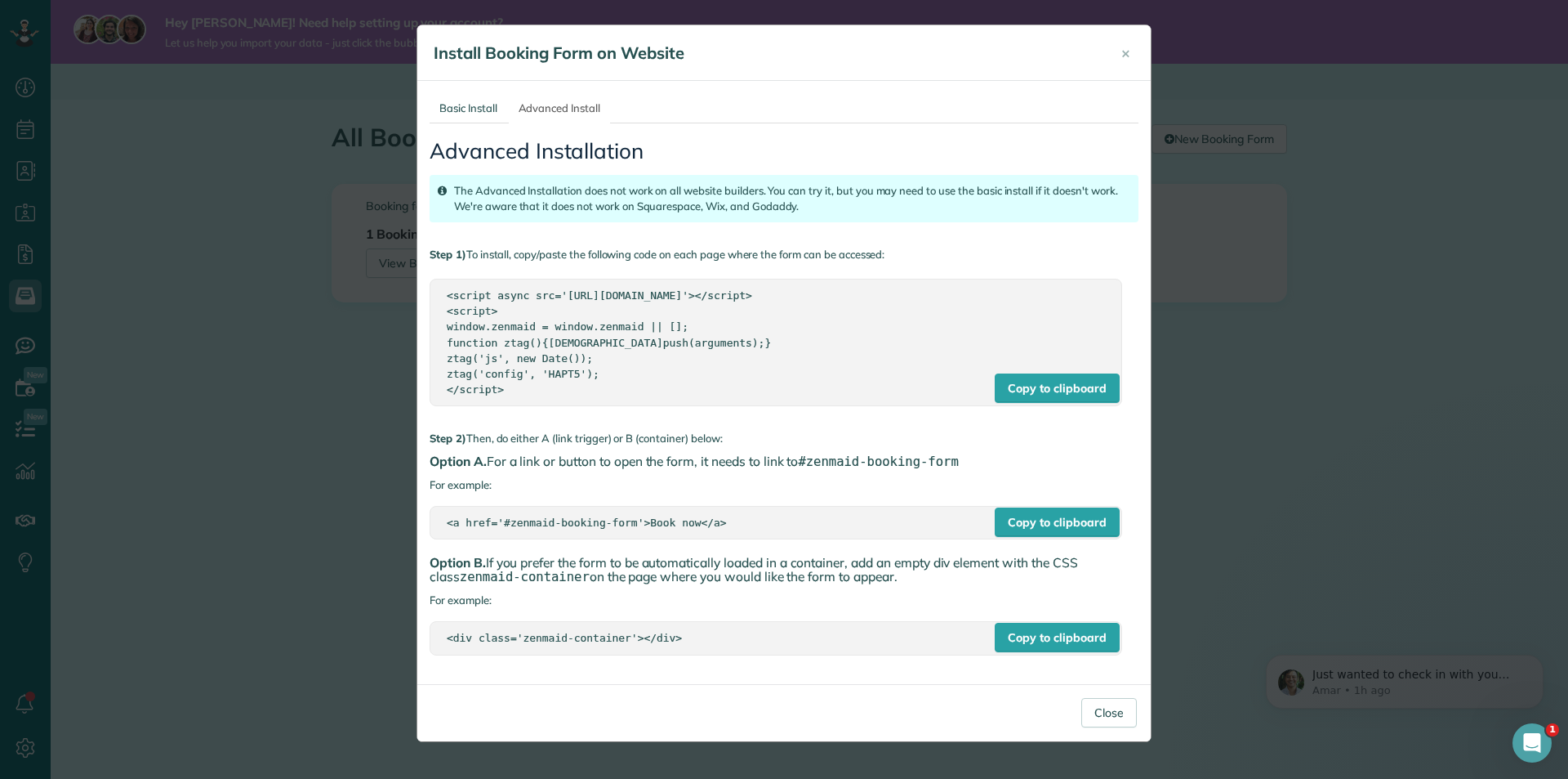
click at [405, 273] on div "× Install Booking Form on Website Basic Install Advanced Install Basic iframe I…" at bounding box center [784, 390] width 1568 height 779
copy div "<script async src='https://app.zenmaid.com/scripts/booking-form.js'></script> <…"
click at [475, 115] on link "Basic Install" at bounding box center [469, 108] width 77 height 31
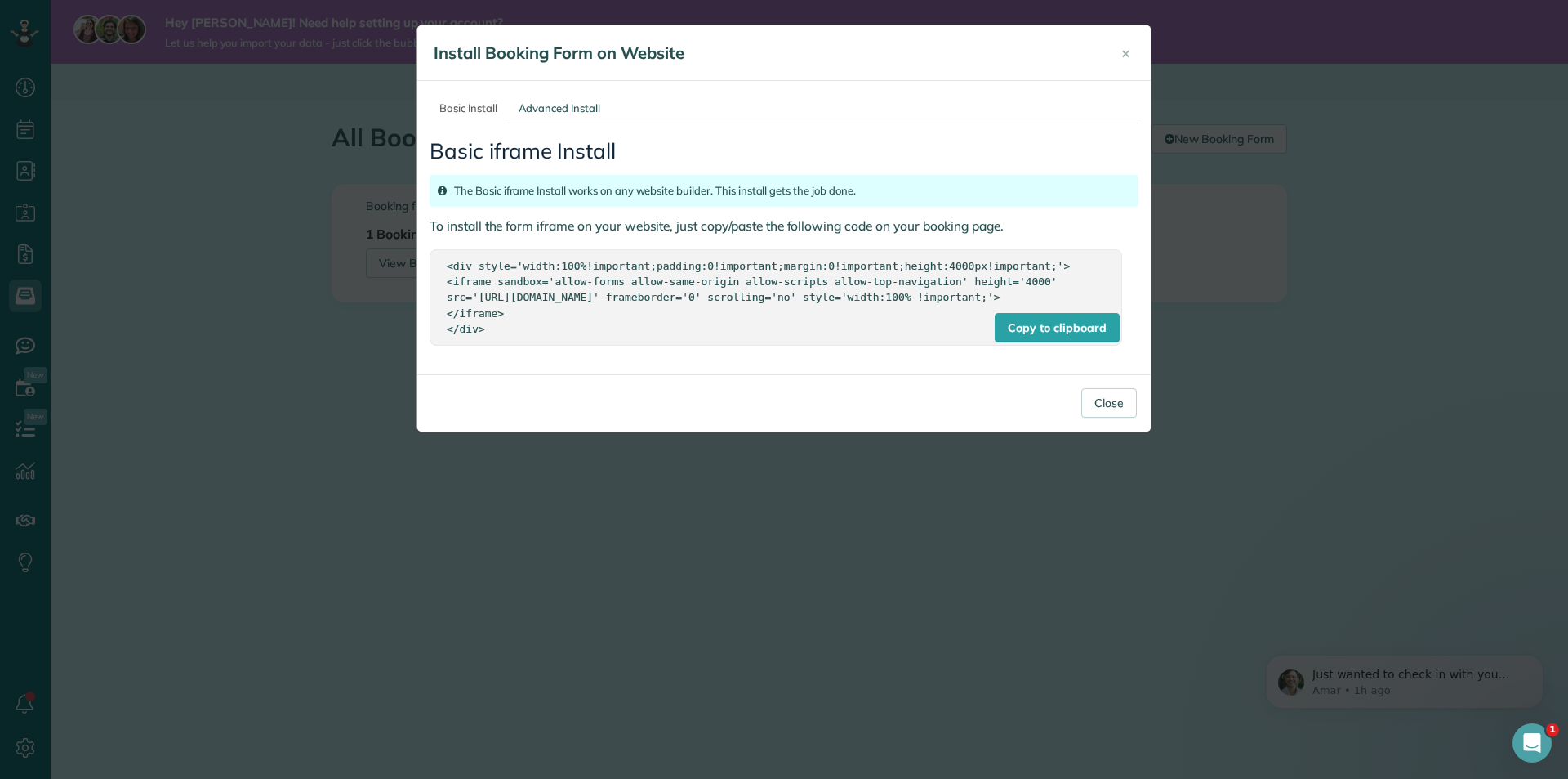
drag, startPoint x: 555, startPoint y: 351, endPoint x: 543, endPoint y: 339, distance: 17.0
click at [551, 336] on div "<div style='width:100%!important;padding:0!important;margin:0!important;height:…" at bounding box center [776, 297] width 659 height 77
click at [501, 345] on div "Copy to clipboard <div style='width:100%!important;padding:0!important;margin:0…" at bounding box center [776, 297] width 692 height 95
drag, startPoint x: 491, startPoint y: 345, endPoint x: 452, endPoint y: 250, distance: 102.7
click at [452, 250] on div "Copy to clipboard <div style='width:100%!important;padding:0!important;margin:0…" at bounding box center [776, 297] width 692 height 95
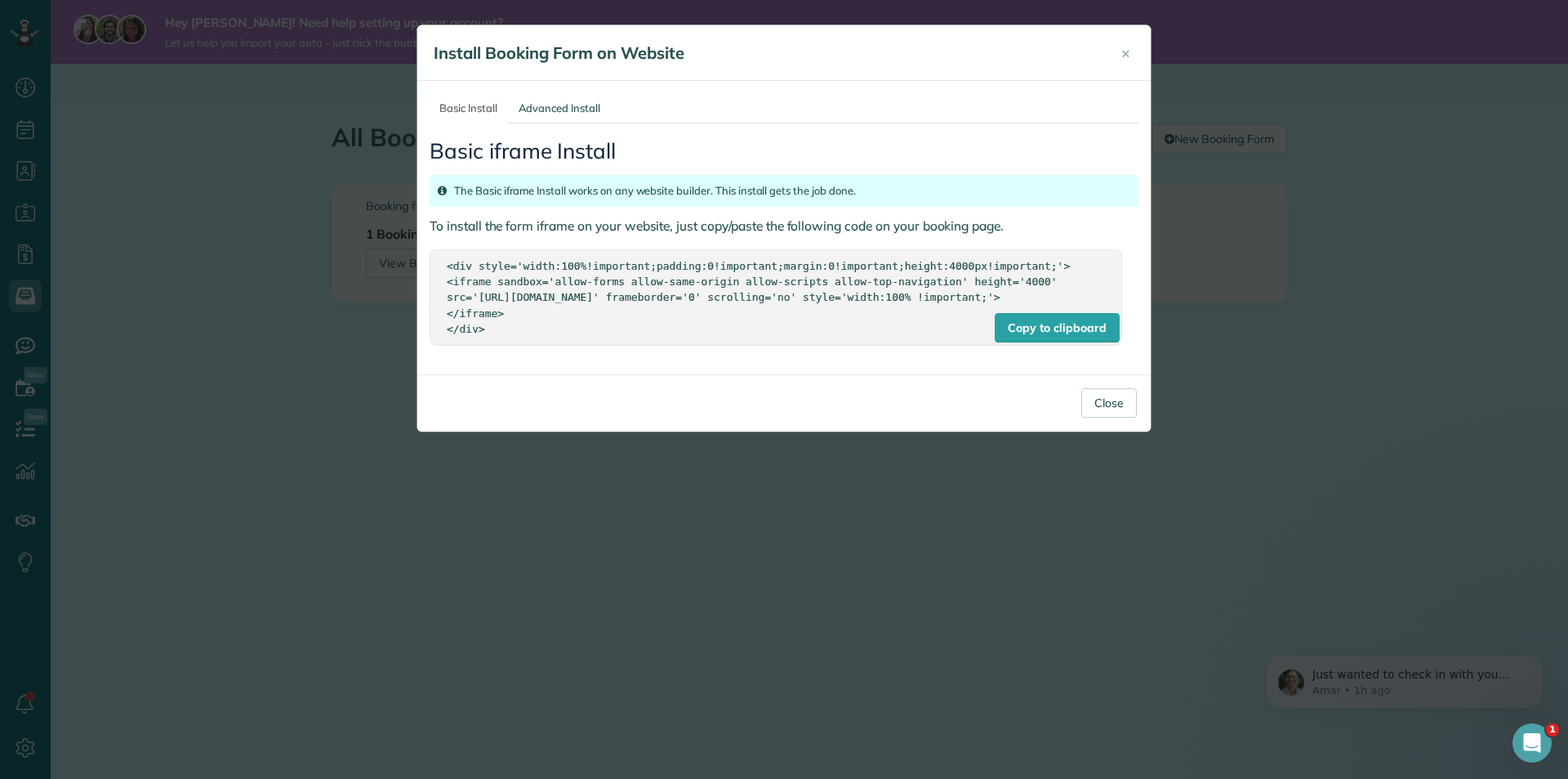
click at [466, 263] on div "<div style='width:100%!important;padding:0!important;margin:0!important;height:…" at bounding box center [776, 297] width 659 height 77
drag, startPoint x: 485, startPoint y: 350, endPoint x: 420, endPoint y: 263, distance: 108.6
click at [420, 263] on div "Basic Install Advanced Install Basic iframe Install The Basic iframe Install wo…" at bounding box center [784, 228] width 734 height 293
copy div "<div style='width:100%!important;padding:0!important;margin:0!important;height:…"
click at [464, 111] on link "Basic Install" at bounding box center [469, 108] width 77 height 31
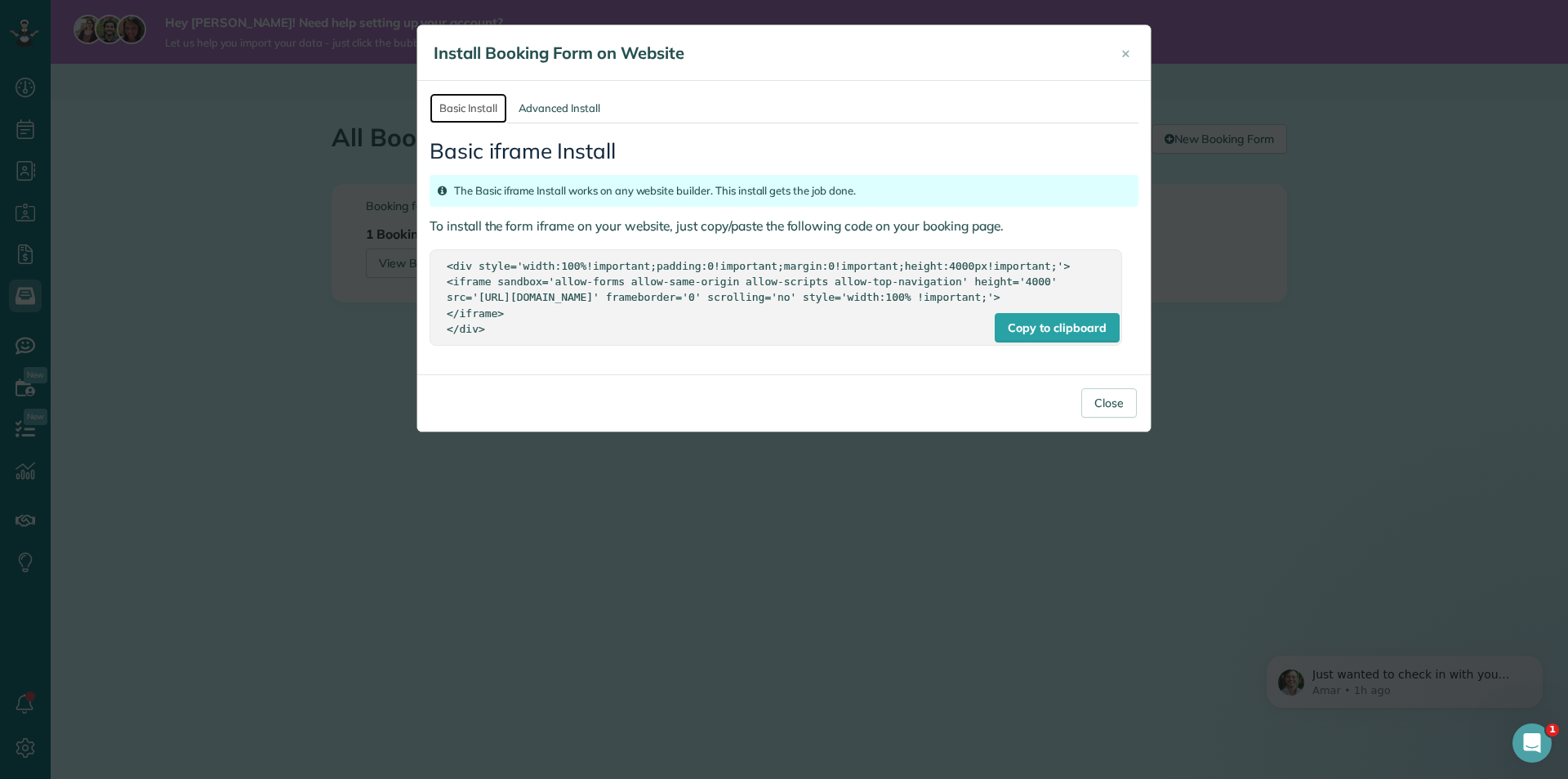
click at [470, 107] on link "Basic Install" at bounding box center [469, 108] width 77 height 31
click at [1104, 414] on button "Close" at bounding box center [1109, 403] width 55 height 30
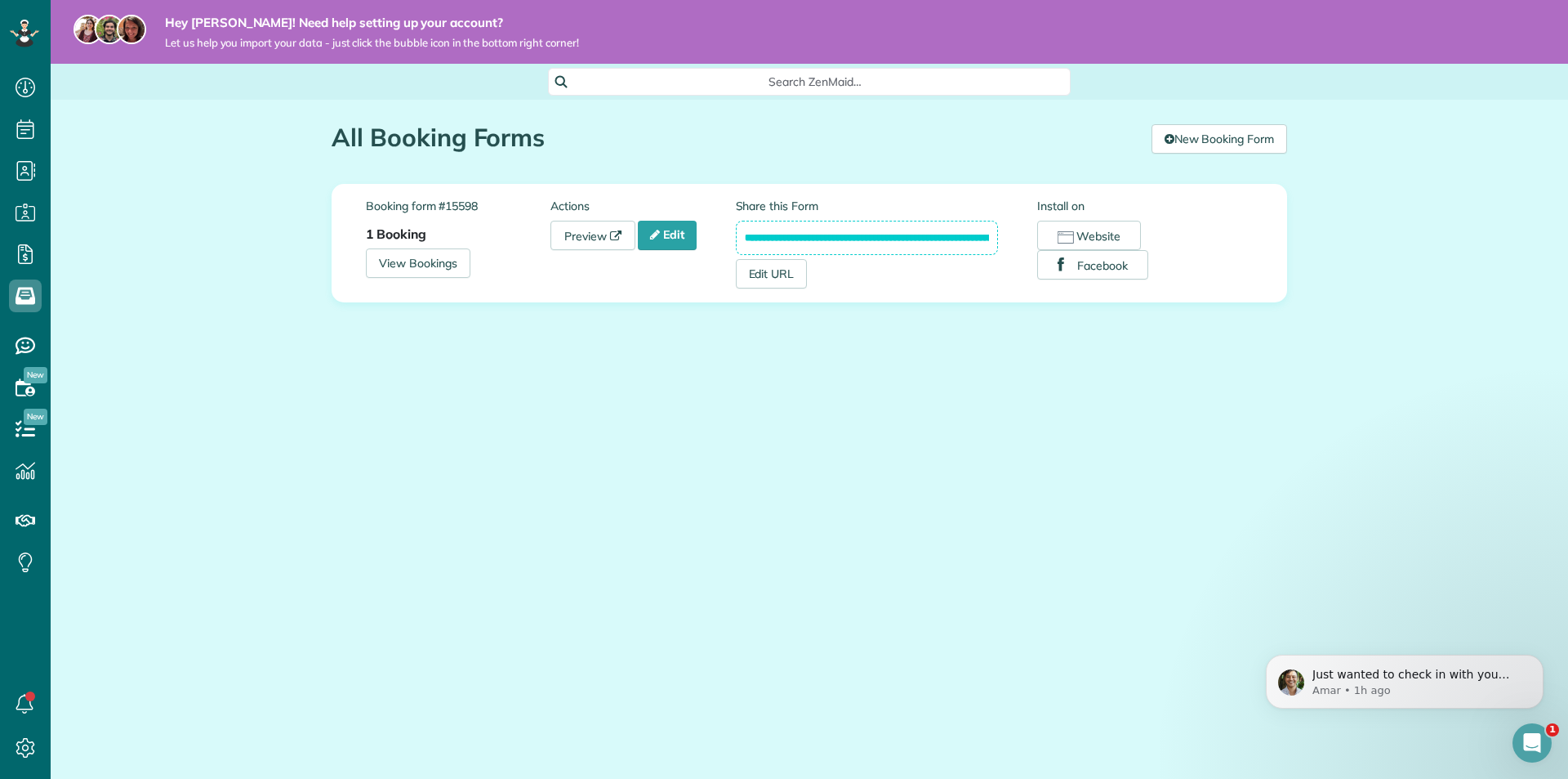
click at [796, 236] on input "**********" at bounding box center [868, 238] width 263 height 35
click at [783, 282] on link "Edit URL" at bounding box center [772, 274] width 72 height 30
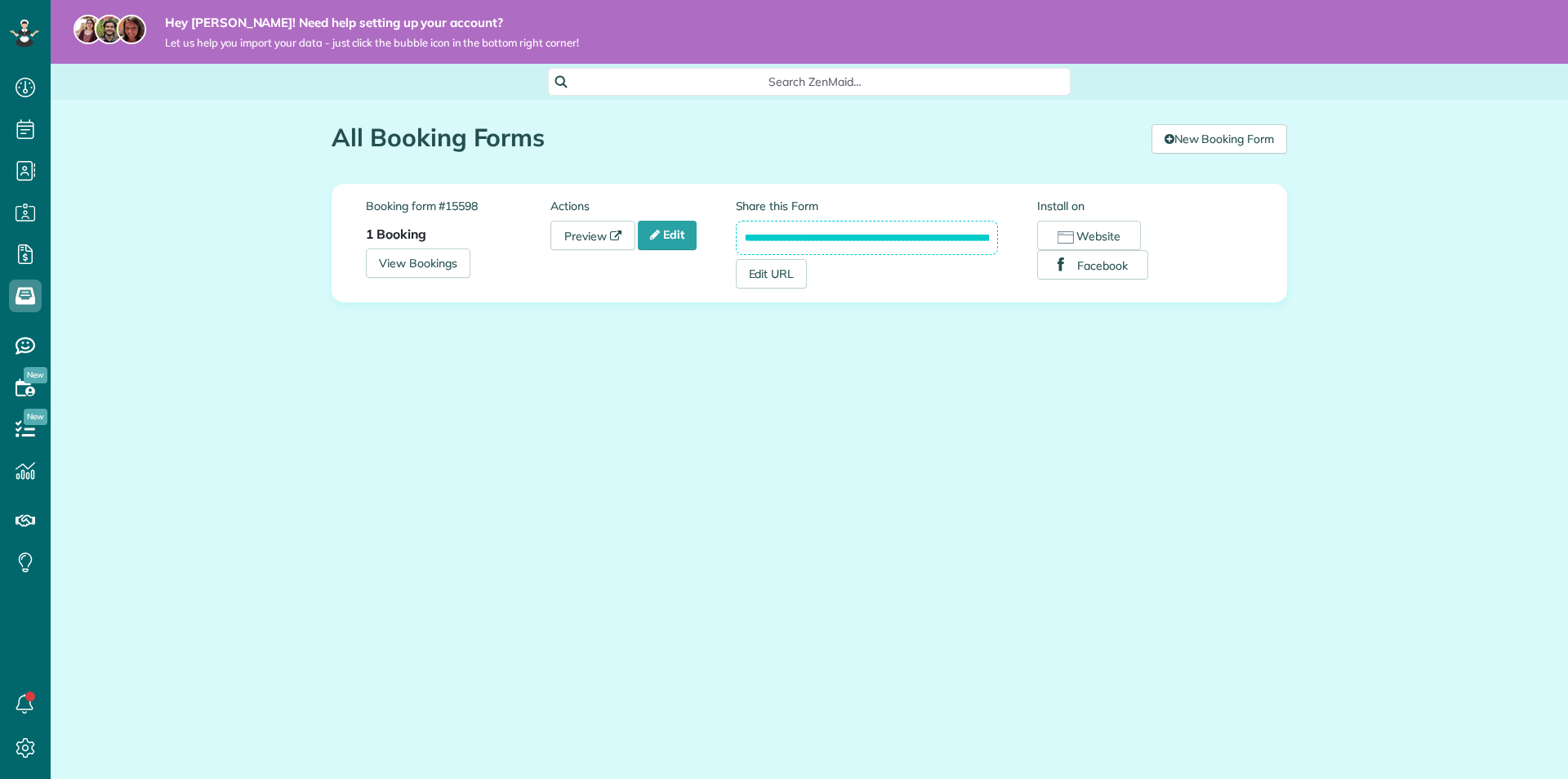
scroll to position [7, 7]
click at [810, 241] on input "**********" at bounding box center [868, 238] width 263 height 35
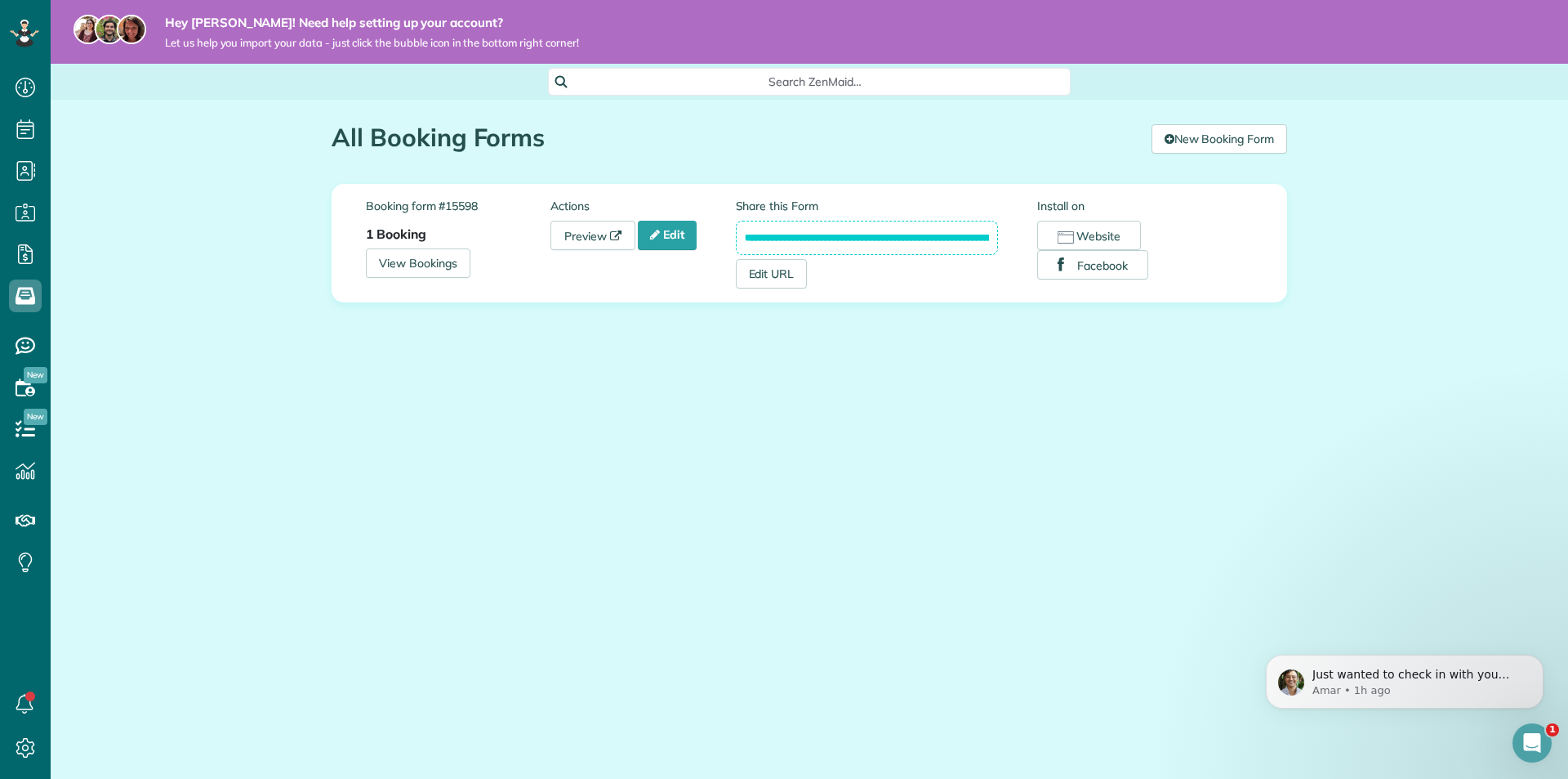
scroll to position [0, 0]
click at [743, 239] on input "**********" at bounding box center [868, 238] width 263 height 35
drag, startPoint x: 985, startPoint y: 243, endPoint x: 892, endPoint y: 244, distance: 93.0
click at [892, 244] on input "**********" at bounding box center [868, 238] width 263 height 35
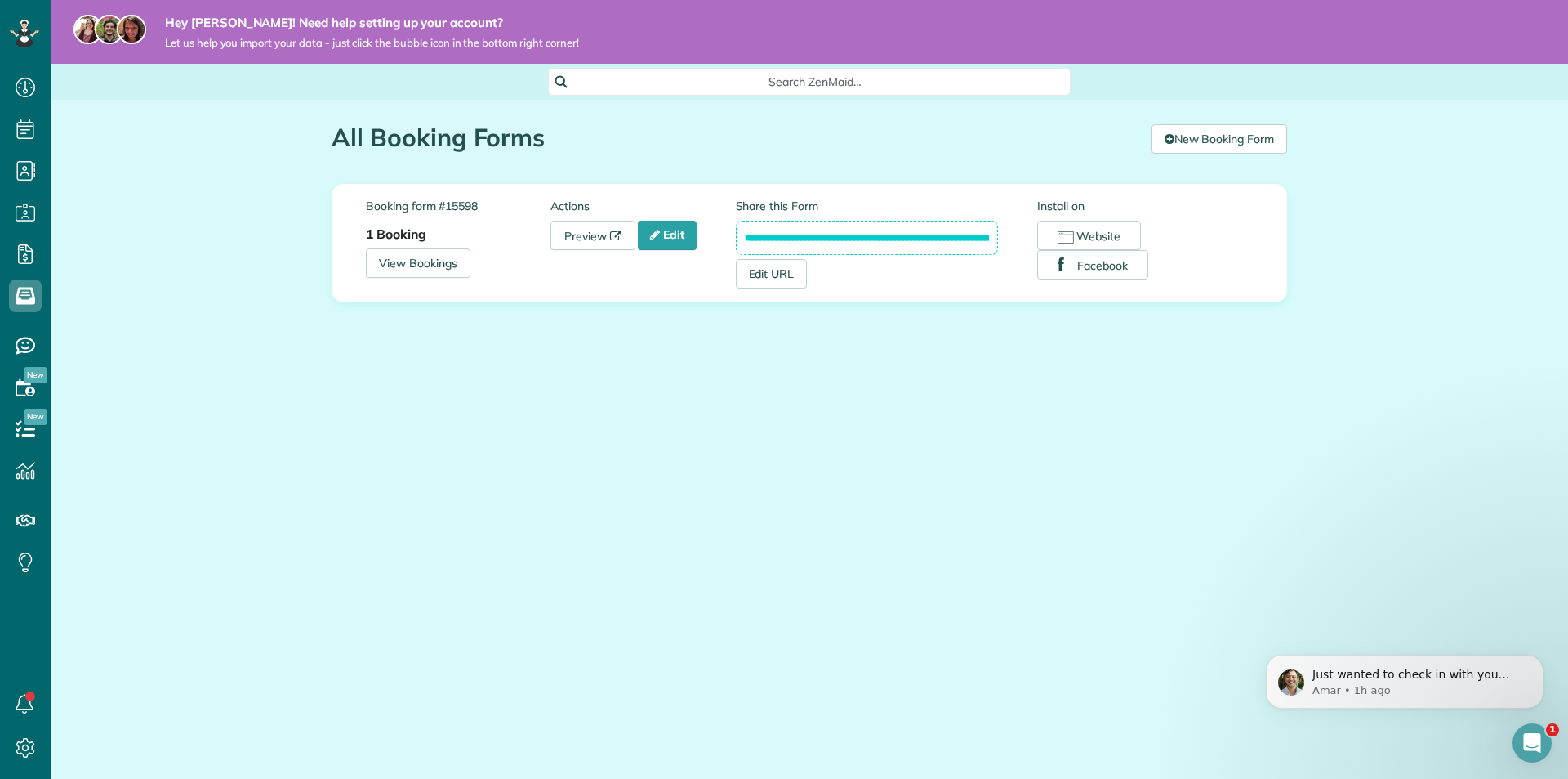
click at [883, 235] on input "**********" at bounding box center [868, 238] width 263 height 35
click at [882, 234] on input "**********" at bounding box center [868, 238] width 263 height 35
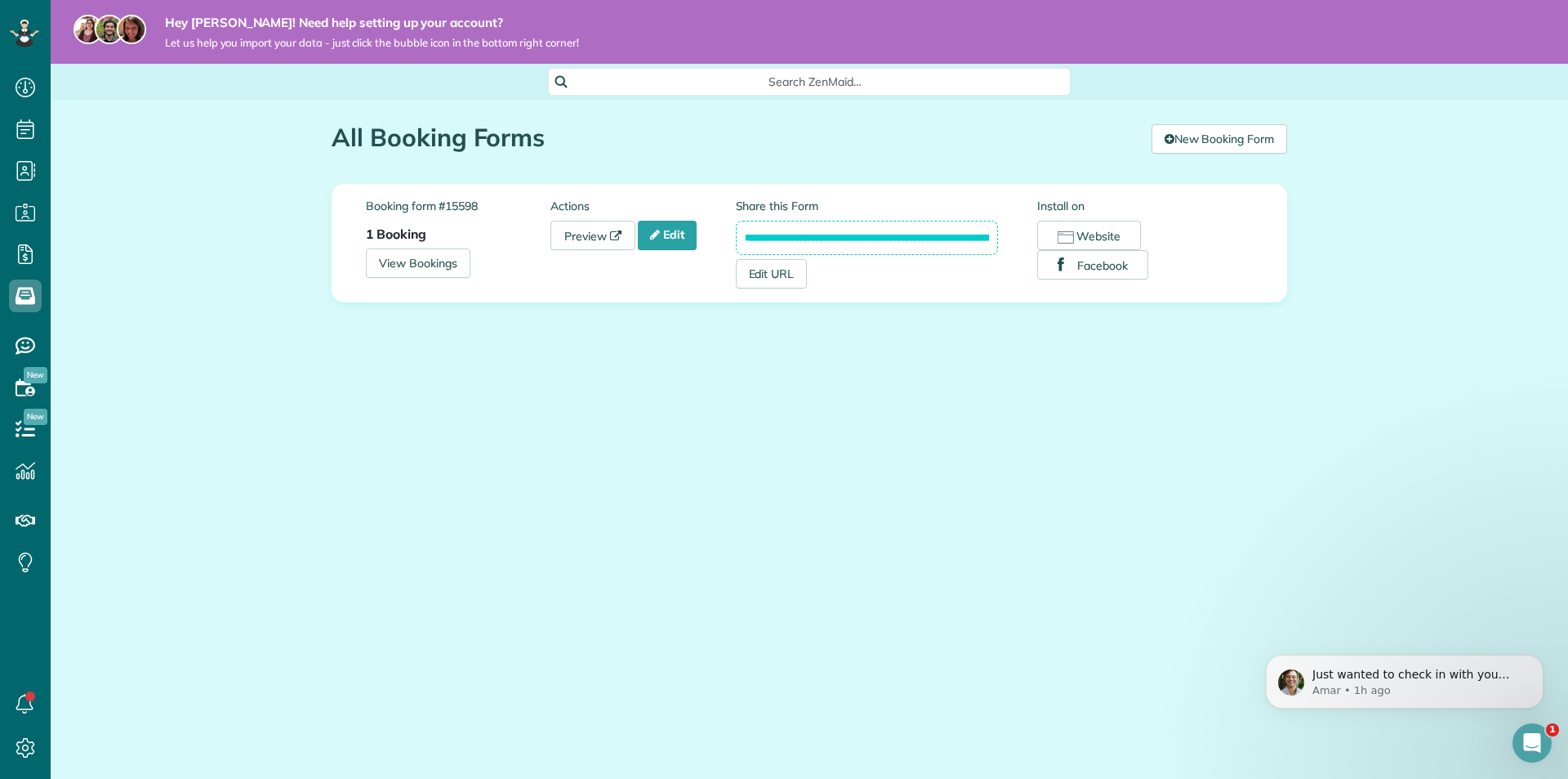
click at [882, 234] on input "**********" at bounding box center [868, 238] width 263 height 35
type input "**********"
click at [812, 241] on input "**********" at bounding box center [868, 238] width 263 height 35
click at [784, 204] on label "Share this Form" at bounding box center [868, 206] width 263 height 16
click at [802, 238] on input "**********" at bounding box center [868, 238] width 263 height 35
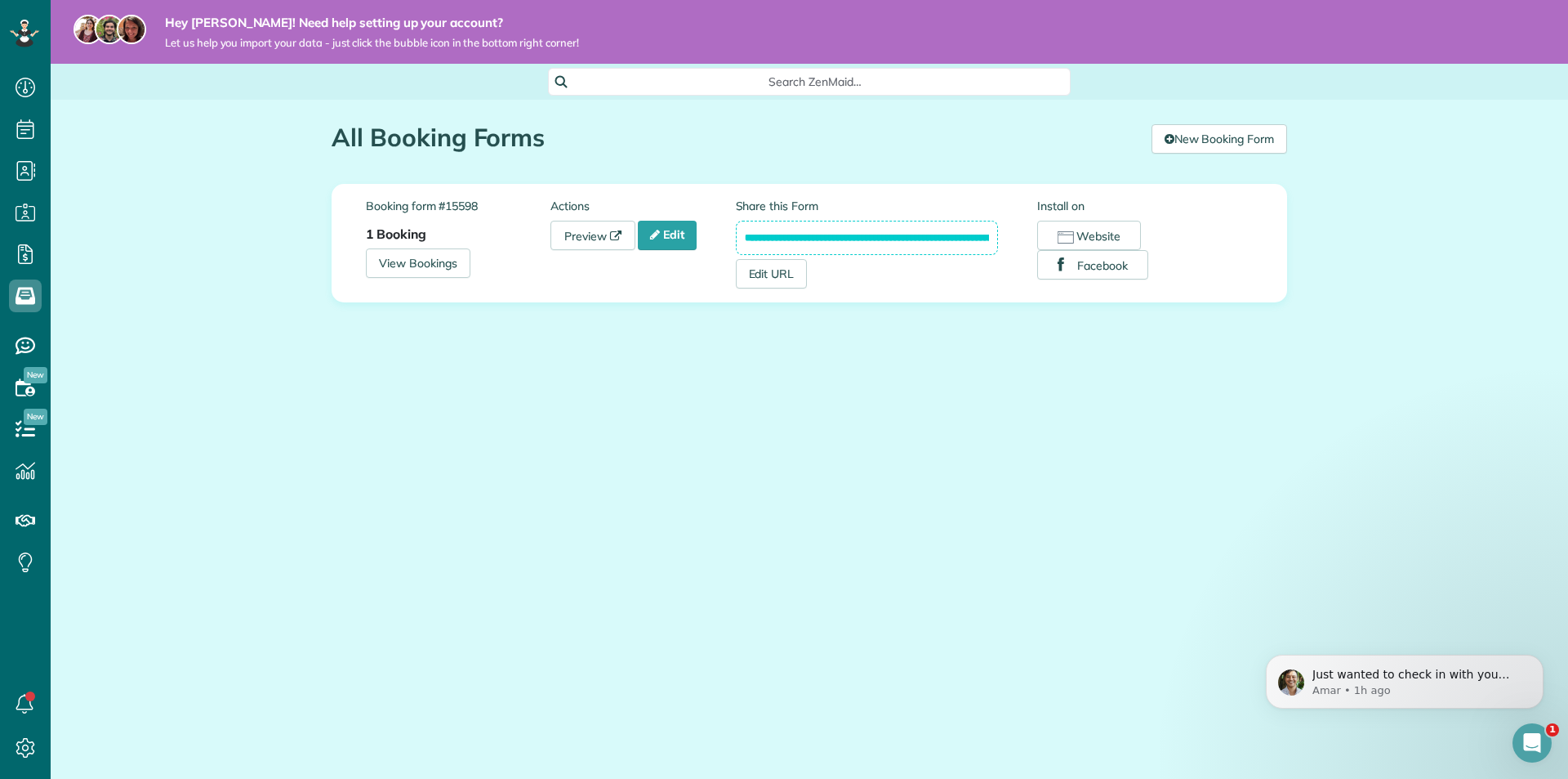
click at [802, 238] on input "**********" at bounding box center [868, 238] width 263 height 35
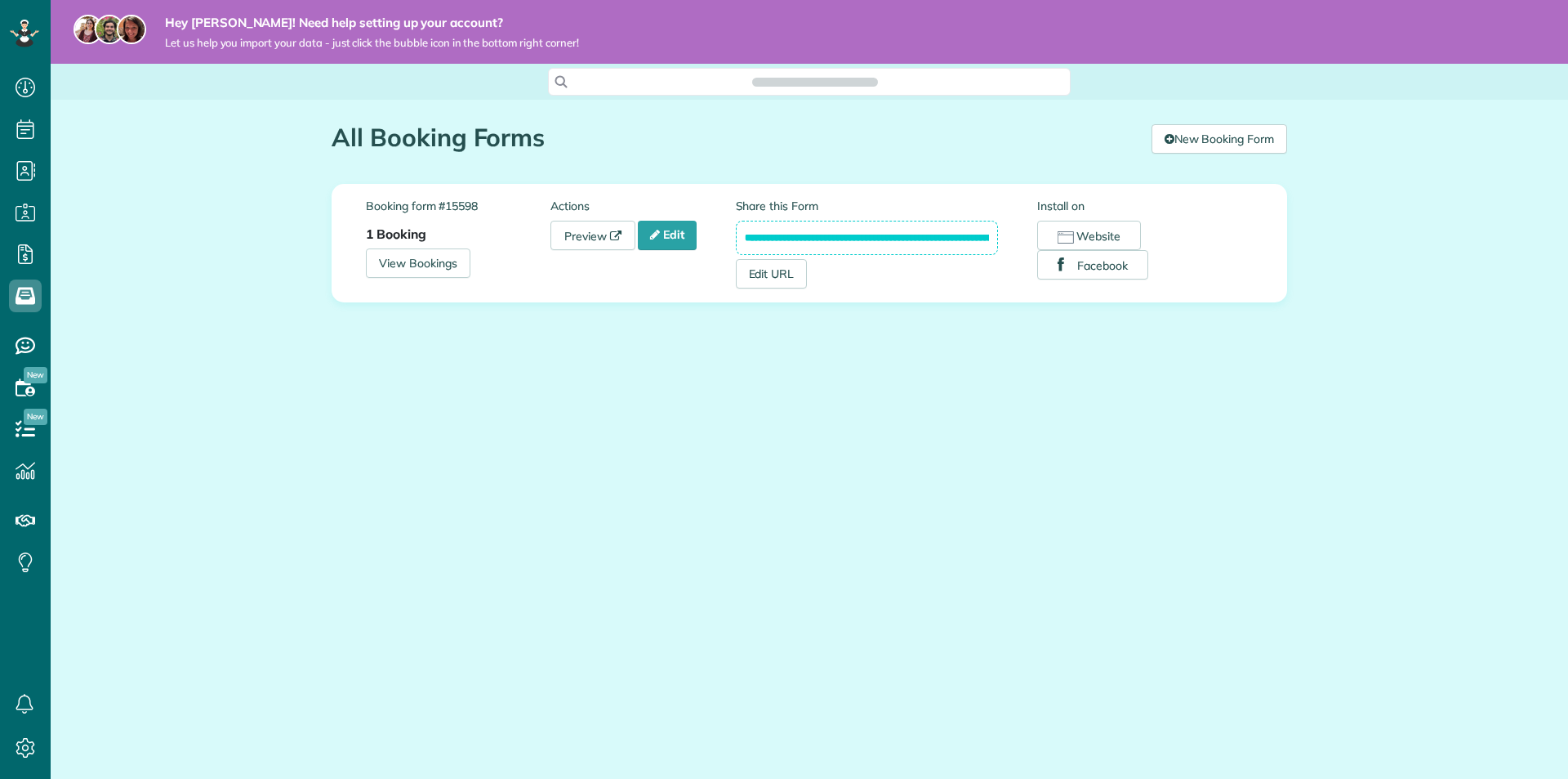
scroll to position [779, 51]
click at [851, 227] on input "**********" at bounding box center [868, 238] width 263 height 35
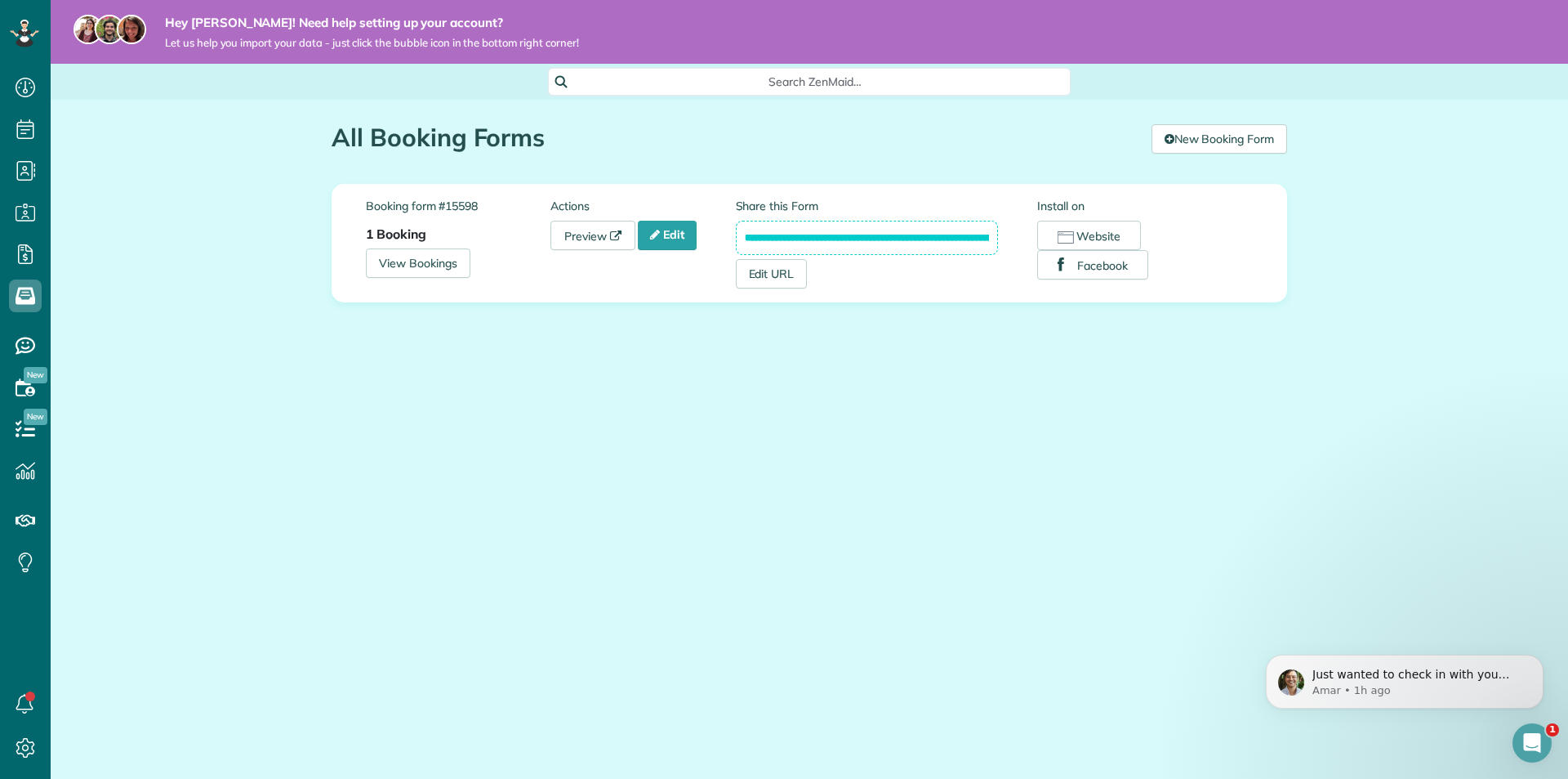
scroll to position [0, 0]
click at [894, 236] on input "**********" at bounding box center [868, 238] width 263 height 35
click at [893, 236] on input "**********" at bounding box center [868, 238] width 263 height 35
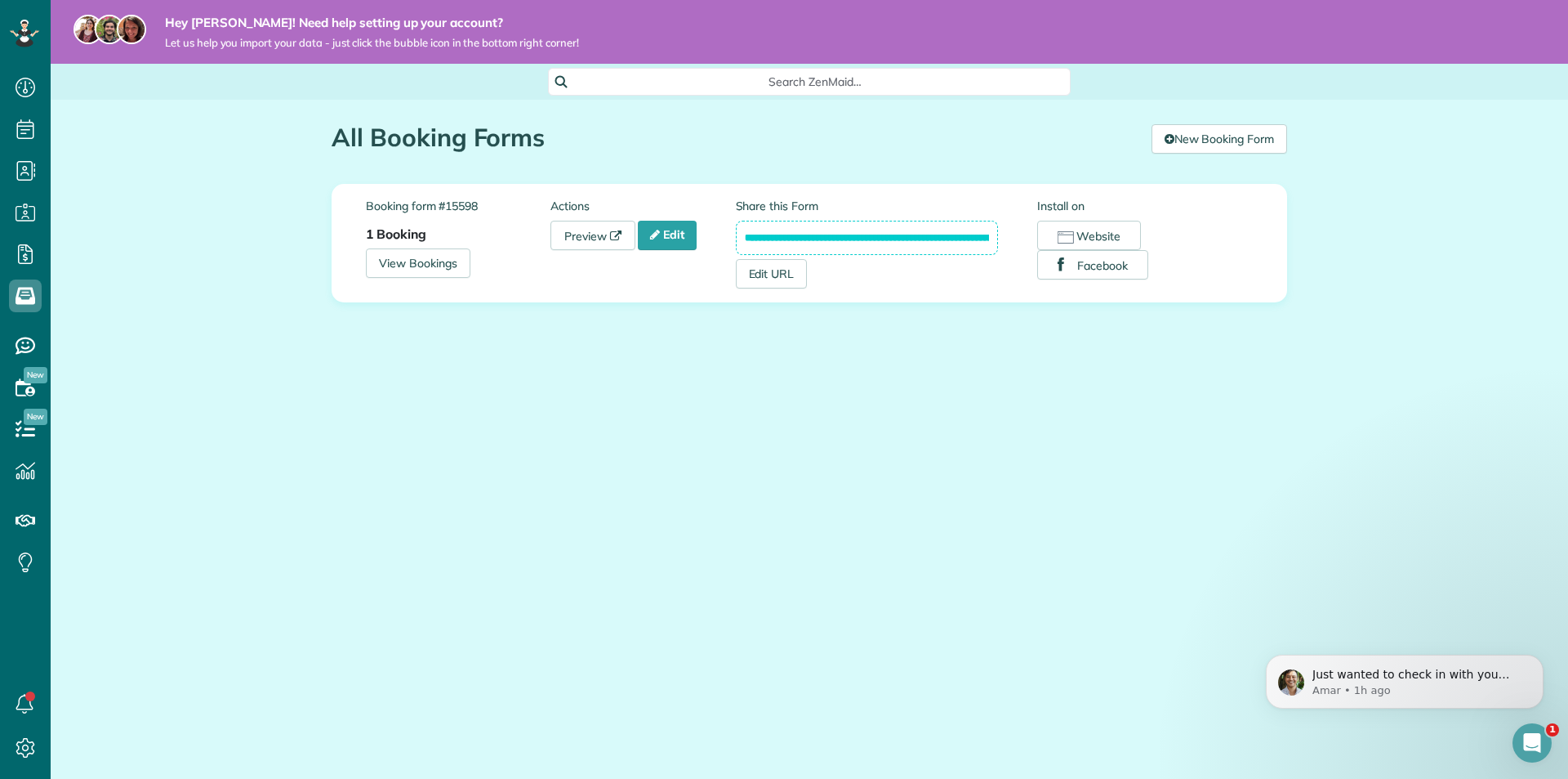
click at [893, 236] on input "**********" at bounding box center [868, 238] width 263 height 35
drag, startPoint x: 893, startPoint y: 236, endPoint x: 877, endPoint y: 238, distance: 16.1
click at [22, 85] on icon at bounding box center [25, 87] width 33 height 33
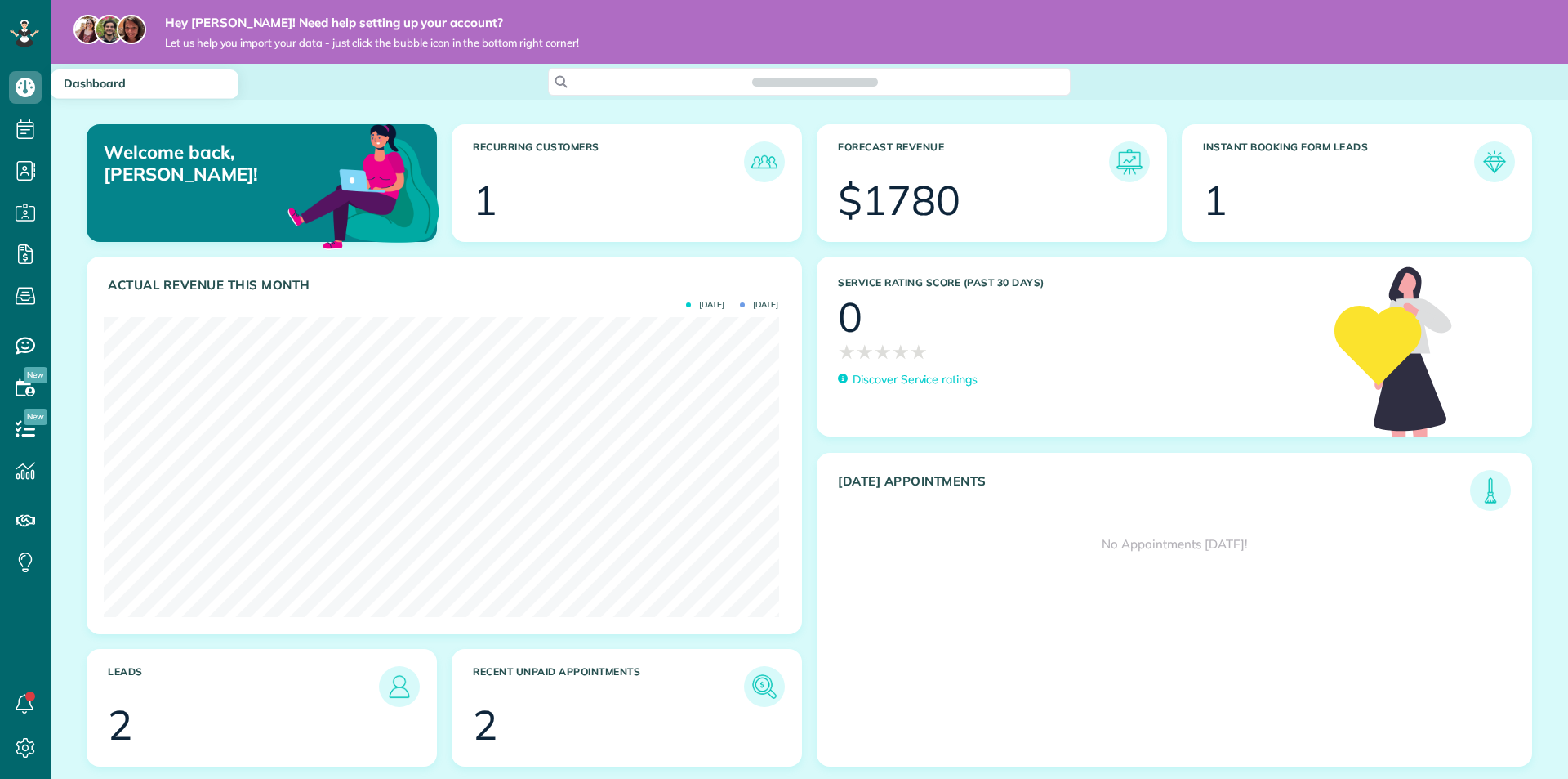
scroll to position [300, 675]
click at [1266, 100] on div "Search ZenMaid…" at bounding box center [809, 81] width 1517 height 36
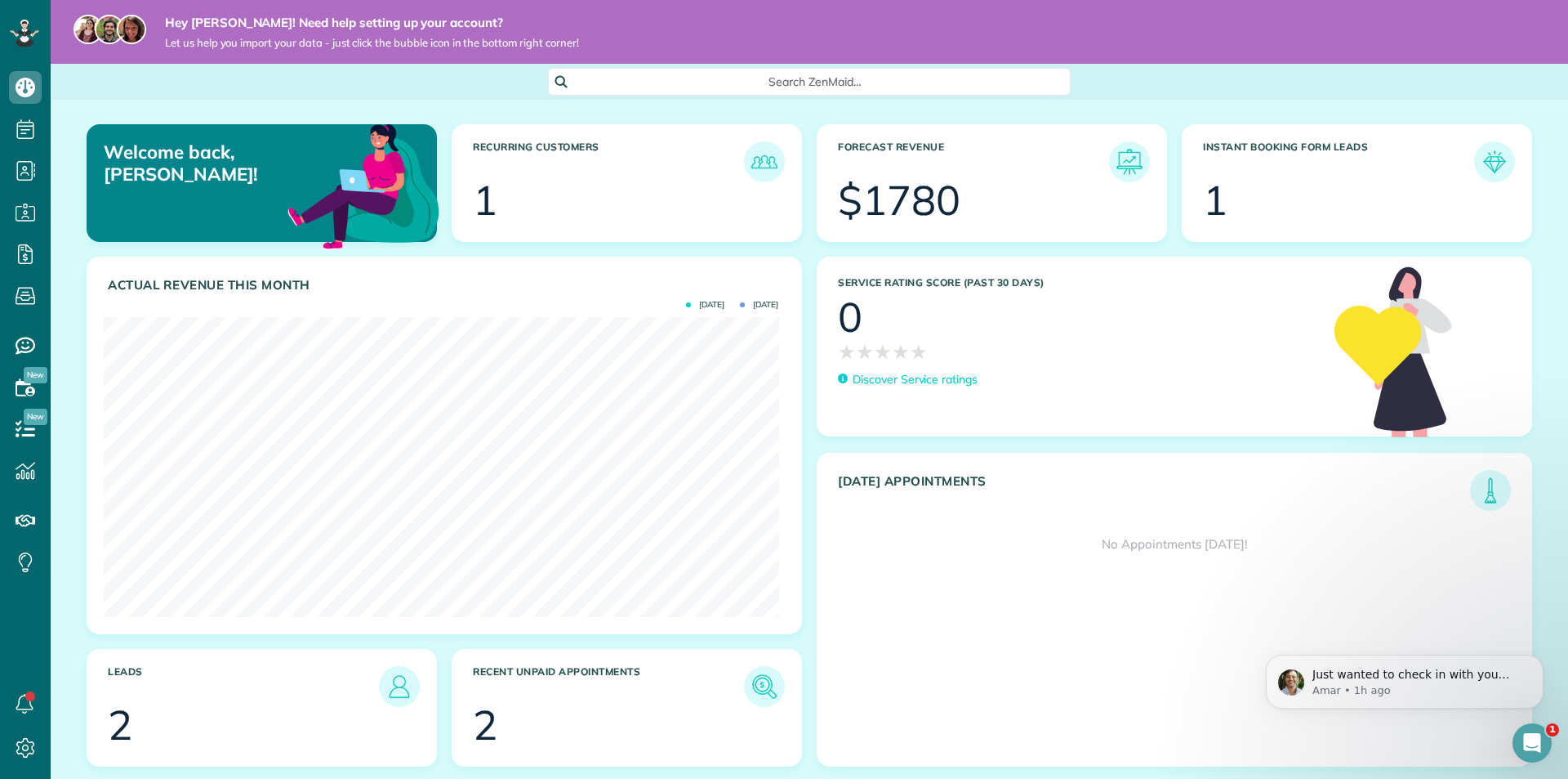
scroll to position [0, 0]
click at [111, 360] on link "All Booking Forms" at bounding box center [145, 364] width 188 height 38
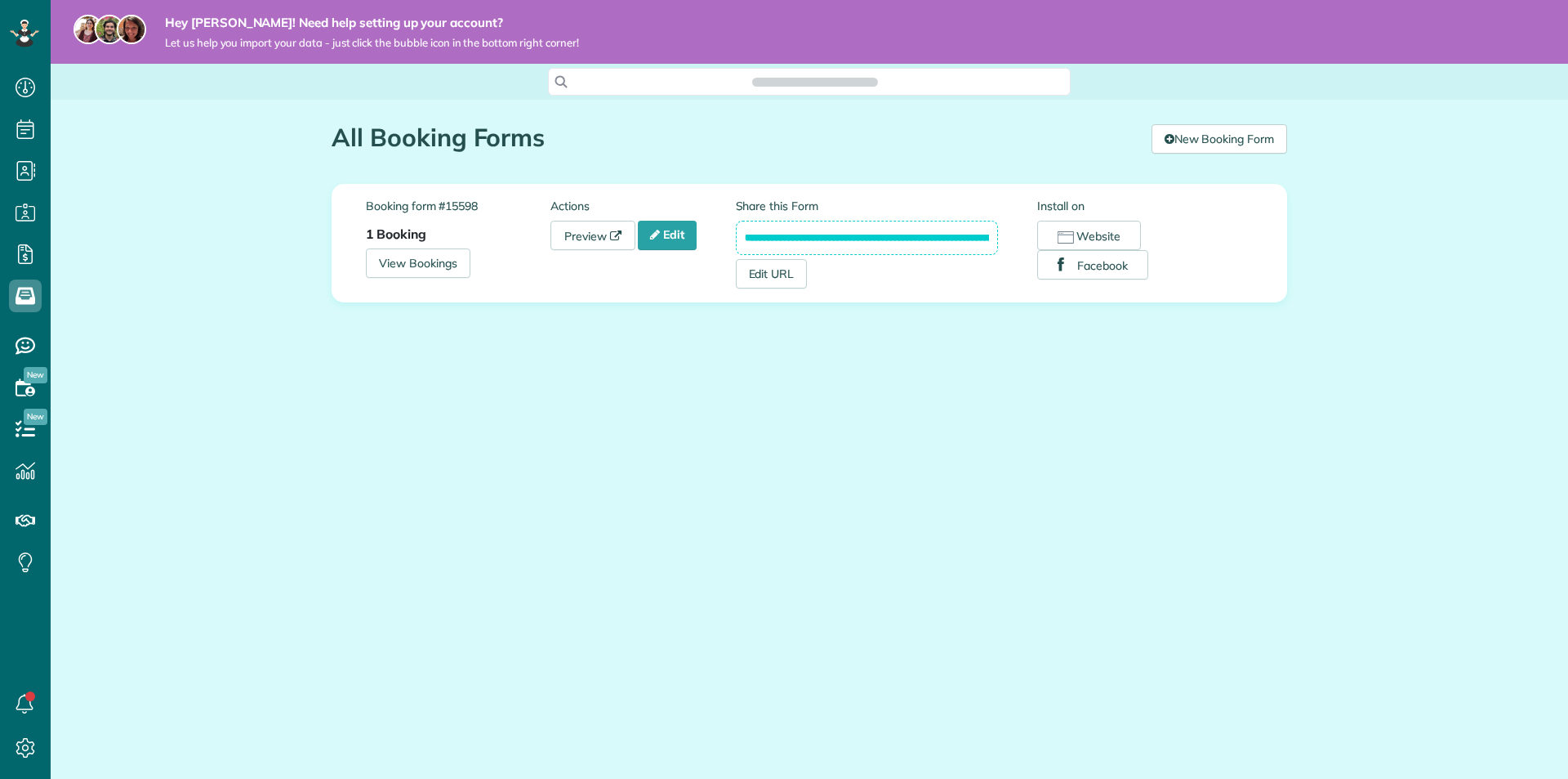
scroll to position [7, 7]
click at [844, 242] on input "**********" at bounding box center [868, 238] width 263 height 35
click at [845, 237] on input "**********" at bounding box center [868, 238] width 263 height 35
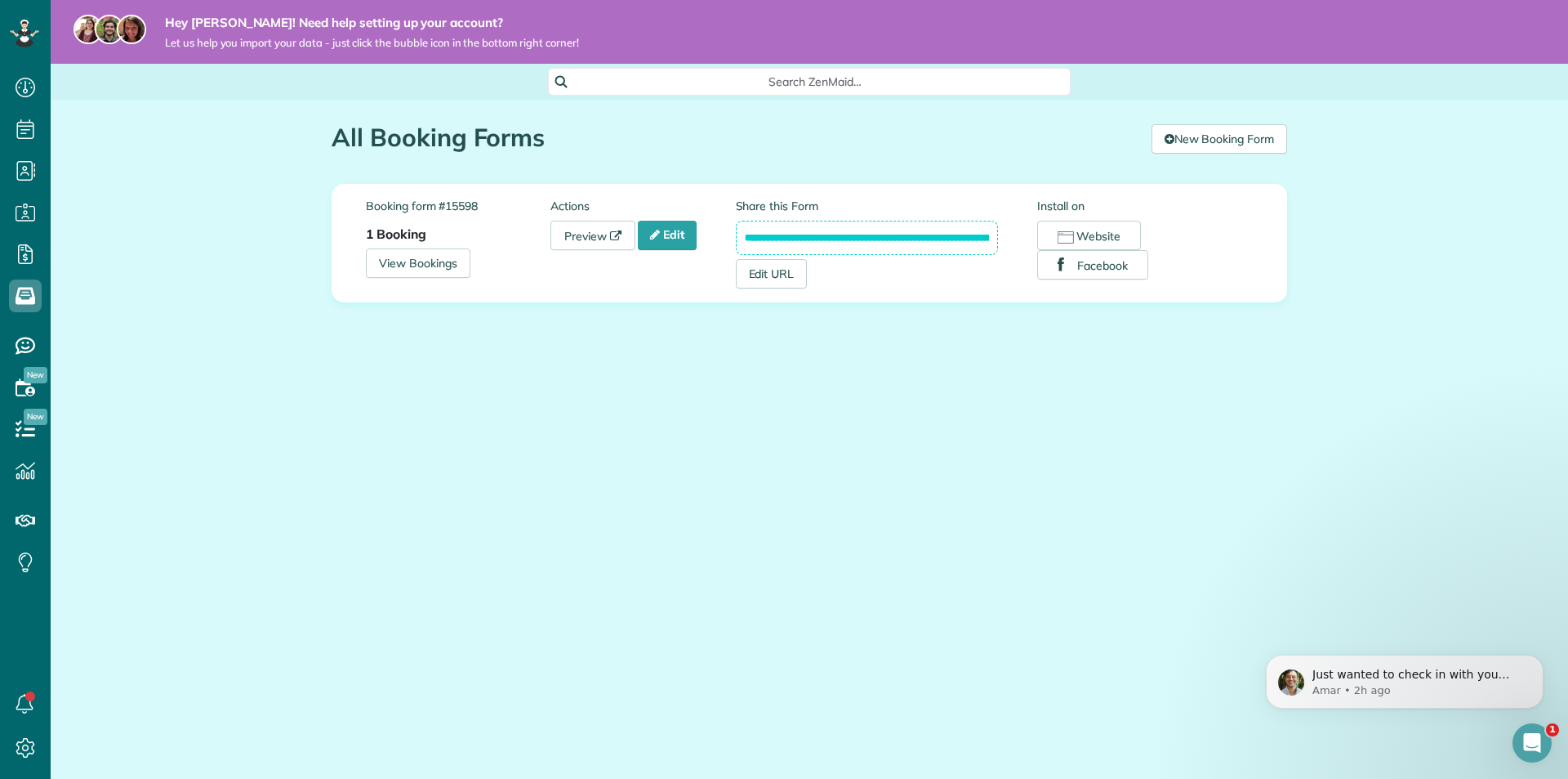
scroll to position [0, 0]
click at [845, 237] on input "**********" at bounding box center [868, 238] width 263 height 35
click at [901, 236] on input "**********" at bounding box center [868, 238] width 263 height 35
drag, startPoint x: 901, startPoint y: 236, endPoint x: 844, endPoint y: 236, distance: 57.0
click at [844, 236] on input "**********" at bounding box center [868, 238] width 263 height 35
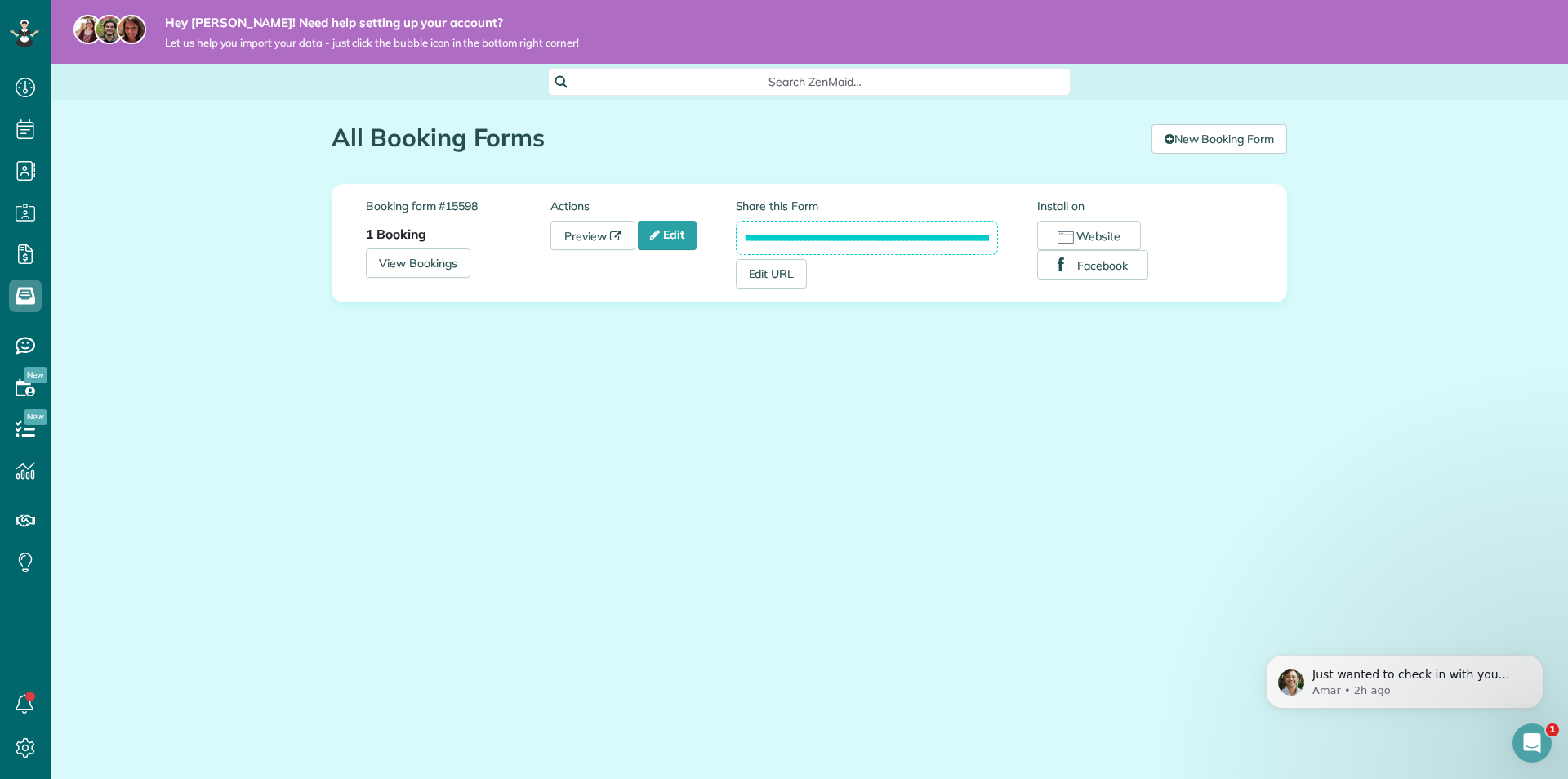
click at [844, 236] on input "**********" at bounding box center [868, 238] width 263 height 35
